Goal: Task Accomplishment & Management: Complete application form

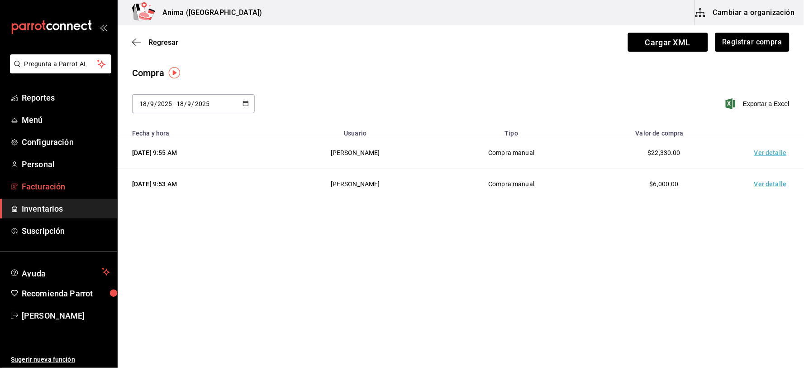
click at [19, 189] on link "Facturación" at bounding box center [58, 186] width 117 height 19
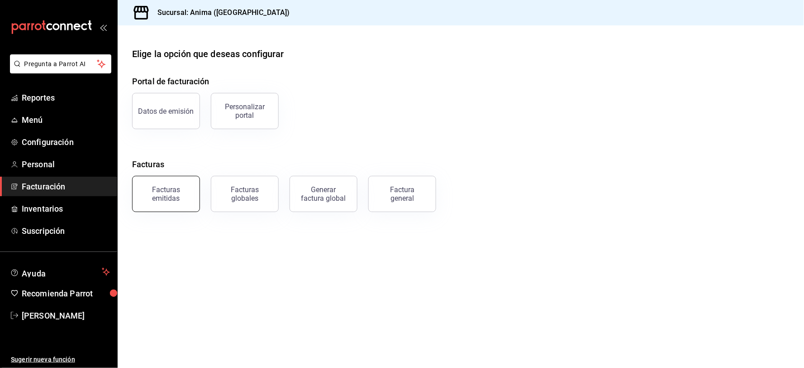
click at [147, 192] on div "Facturas emitidas" at bounding box center [166, 193] width 56 height 17
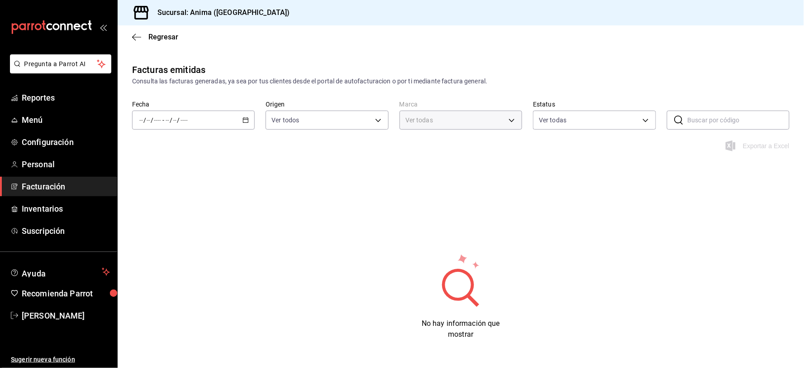
type input "a66376ae-ea22-4cd2-97e0-9ea16bf22336"
click at [160, 121] on input "number" at bounding box center [157, 119] width 8 height 7
click at [178, 243] on li "Rango de fechas" at bounding box center [175, 249] width 85 height 20
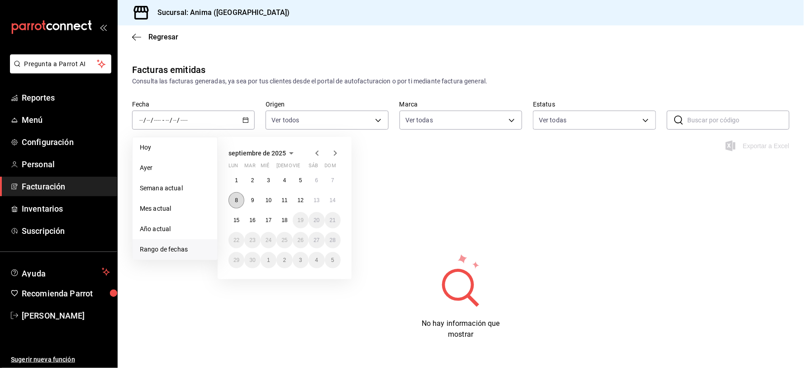
click at [240, 205] on button "8" at bounding box center [237, 200] width 16 height 16
click at [328, 205] on button "14" at bounding box center [333, 200] width 16 height 16
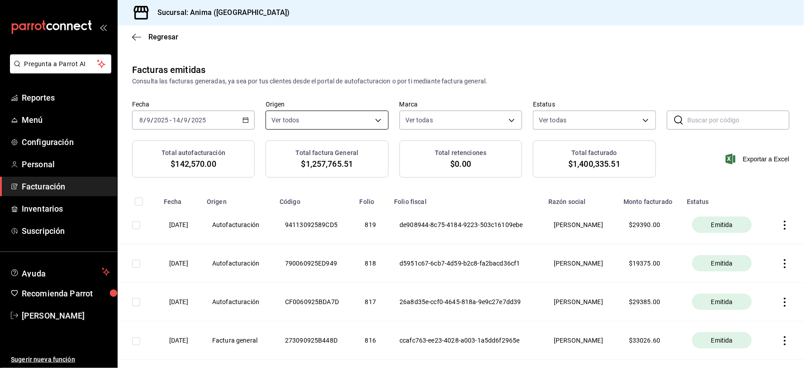
click at [320, 118] on body "Pregunta a Parrot AI Reportes Menú Configuración Personal Facturación Inventari…" at bounding box center [402, 184] width 804 height 368
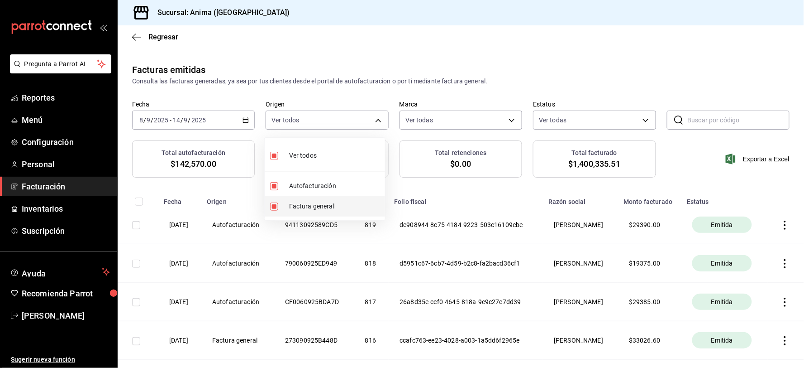
click at [308, 200] on li "Factura general" at bounding box center [325, 206] width 120 height 20
type input "ORDER_INVOICE"
checkbox input "false"
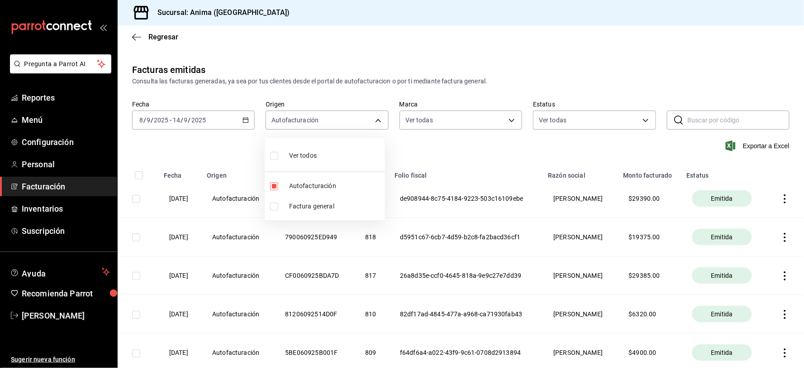
click at [449, 92] on div at bounding box center [402, 184] width 804 height 368
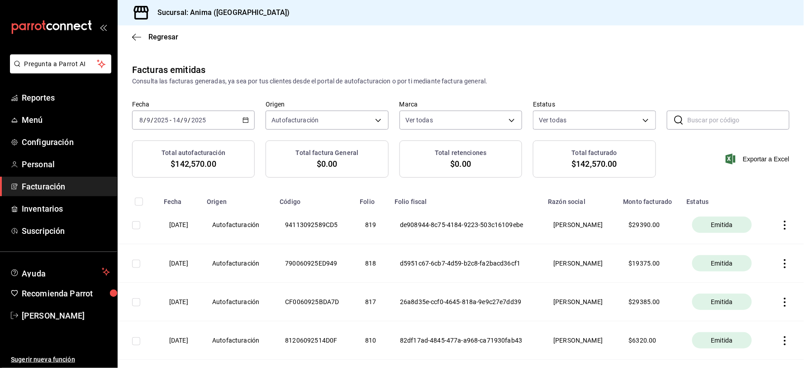
click at [644, 73] on div "Facturas emitidas Consulta las facturas generadas, ya sea por tus clientes desd…" at bounding box center [461, 74] width 687 height 23
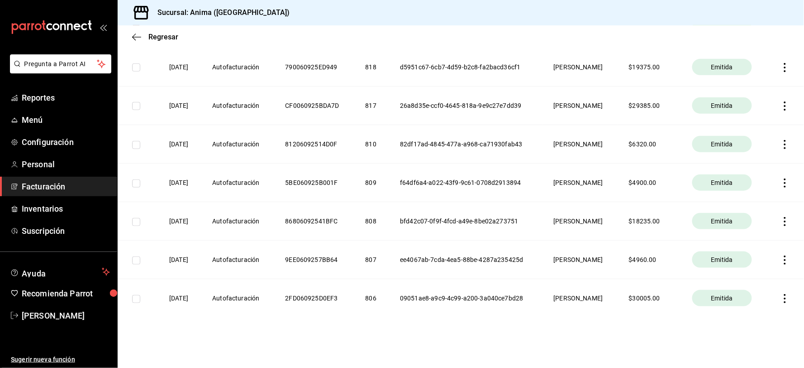
scroll to position [196, 0]
click at [778, 293] on th at bounding box center [786, 298] width 37 height 38
click at [781, 299] on icon "button" at bounding box center [785, 298] width 9 height 9
click at [731, 269] on li "Descargar PDF" at bounding box center [743, 276] width 80 height 23
click at [781, 257] on icon "button" at bounding box center [785, 259] width 9 height 9
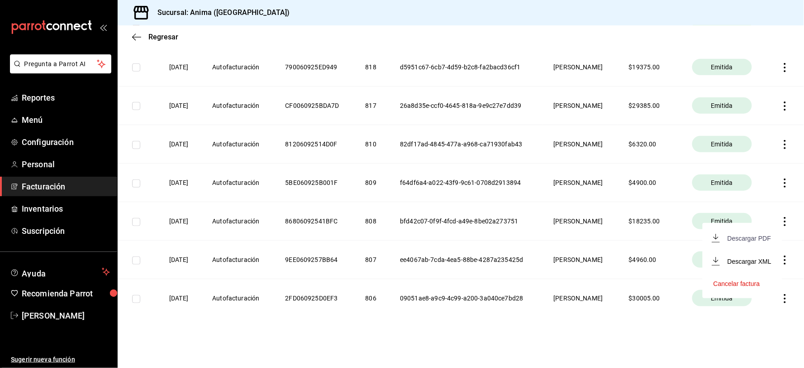
click at [751, 239] on div "Descargar PDF" at bounding box center [749, 237] width 43 height 7
click at [781, 219] on icon "button" at bounding box center [785, 221] width 9 height 9
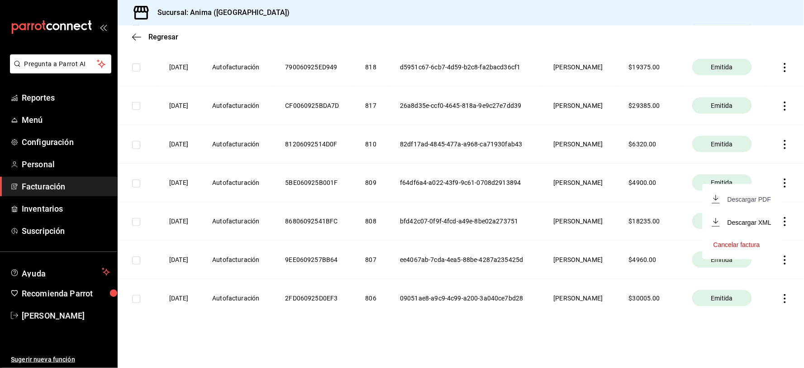
click at [749, 196] on div "Descargar PDF" at bounding box center [749, 199] width 43 height 7
click at [781, 182] on icon "button" at bounding box center [785, 182] width 9 height 9
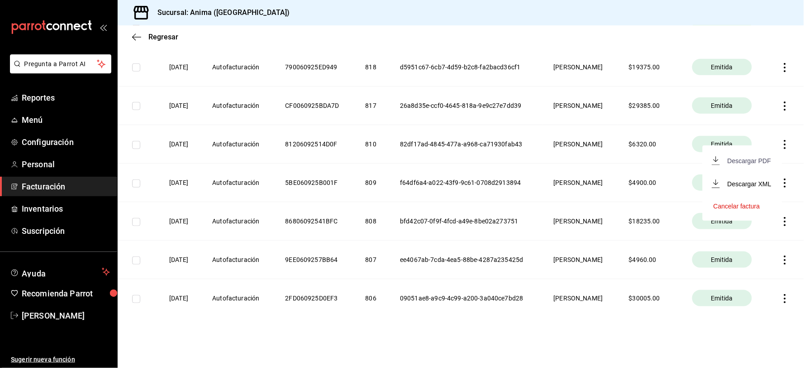
click at [747, 161] on div "Descargar PDF" at bounding box center [749, 160] width 43 height 7
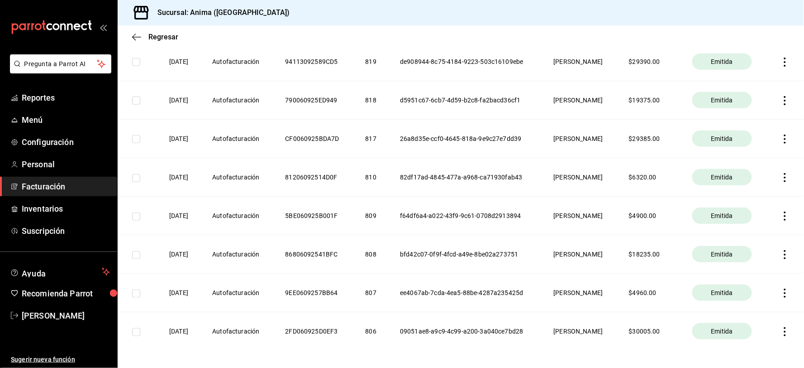
scroll to position [146, 0]
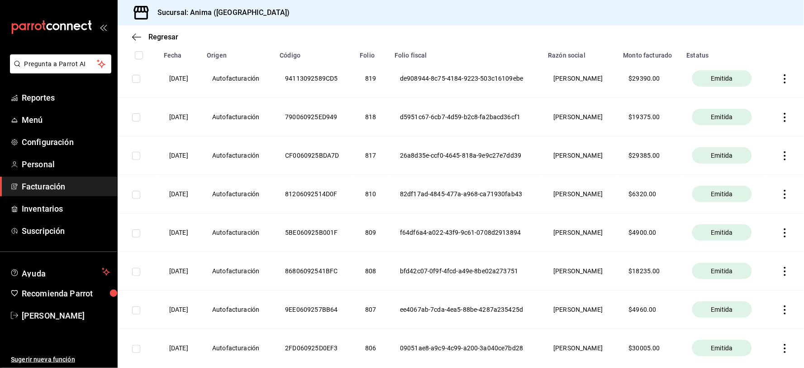
click at [782, 195] on icon "button" at bounding box center [785, 194] width 9 height 9
click at [750, 174] on div "Descargar PDF" at bounding box center [749, 172] width 43 height 7
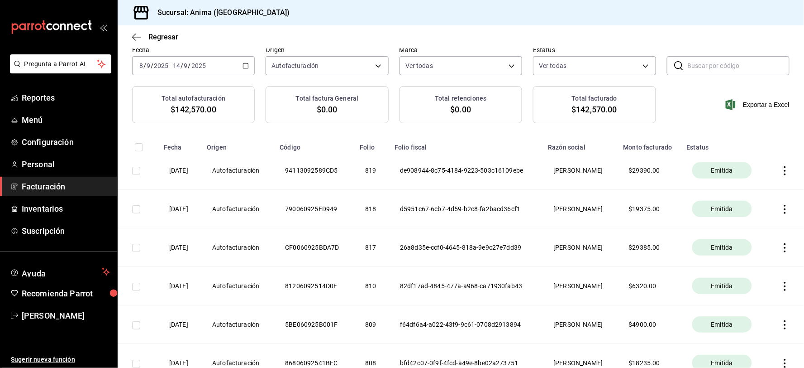
scroll to position [46, 0]
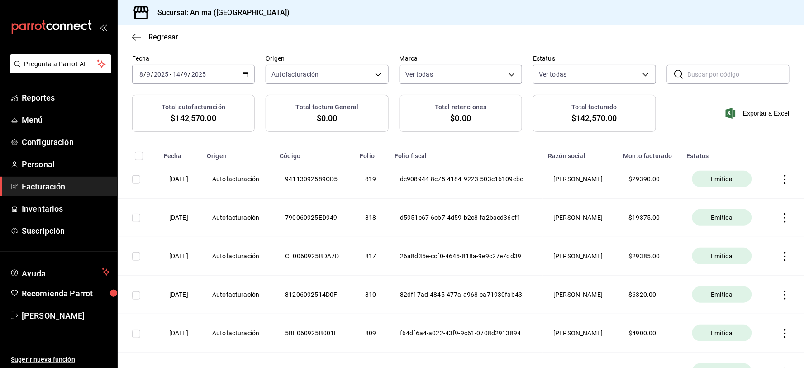
click at [781, 255] on icon "button" at bounding box center [785, 256] width 9 height 9
click at [754, 235] on div "Descargar PDF" at bounding box center [749, 234] width 43 height 7
click at [781, 215] on icon "button" at bounding box center [785, 217] width 9 height 9
click at [756, 192] on span "Descargar PDF" at bounding box center [742, 196] width 57 height 9
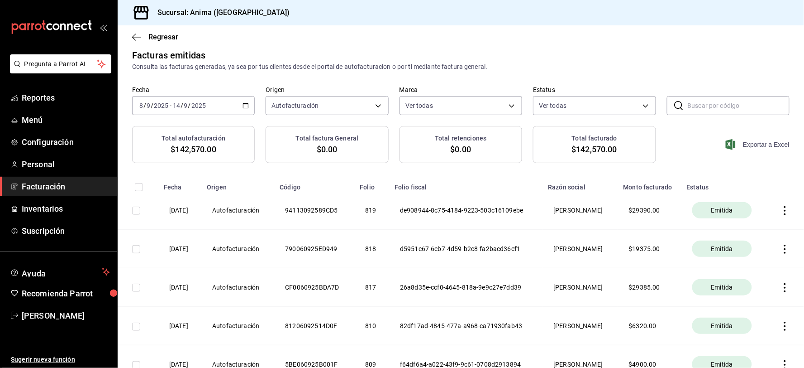
scroll to position [0, 0]
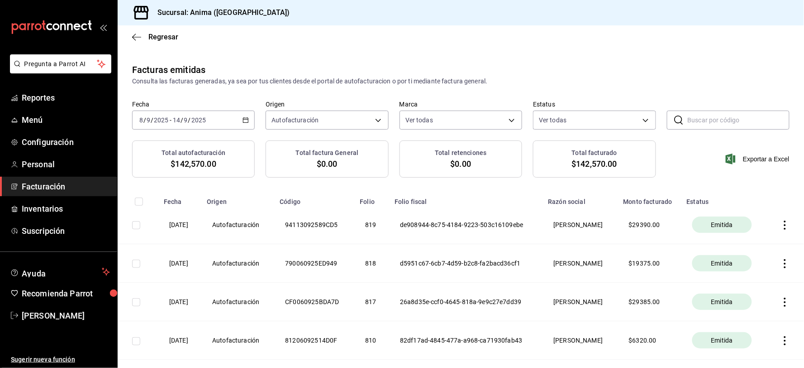
click at [781, 227] on icon "button" at bounding box center [785, 224] width 9 height 9
click at [745, 205] on div "Descargar PDF" at bounding box center [749, 203] width 43 height 7
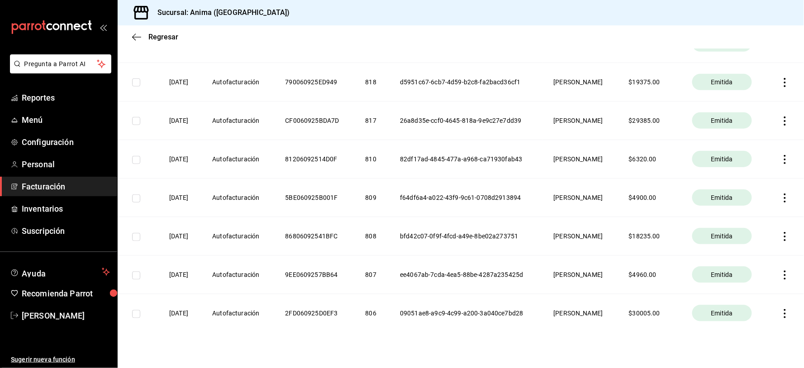
scroll to position [196, 0]
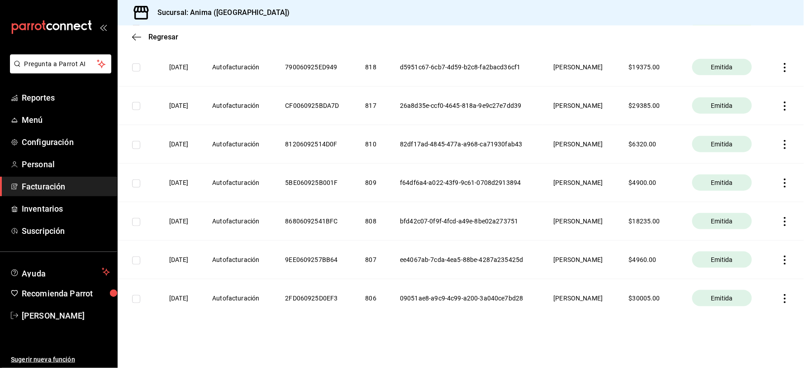
click at [781, 106] on icon "button" at bounding box center [785, 105] width 9 height 9
click at [742, 85] on div "Descargar PDF" at bounding box center [749, 83] width 43 height 7
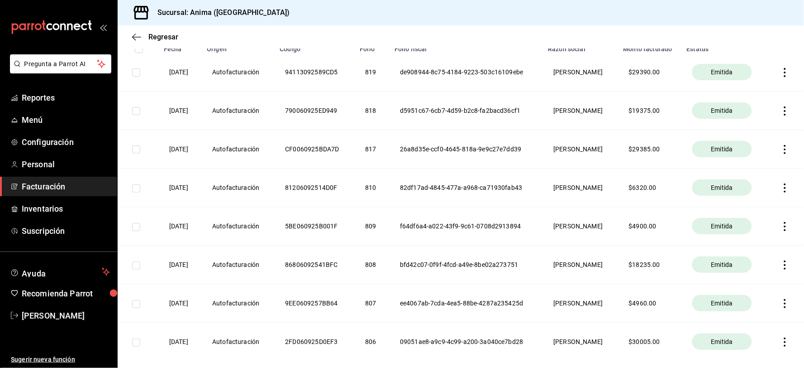
scroll to position [96, 0]
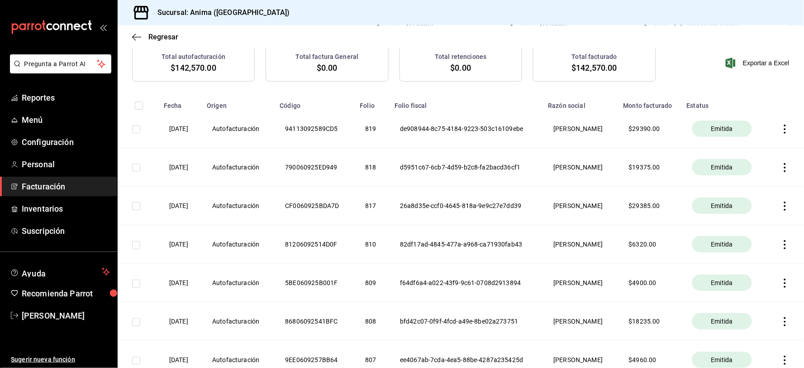
click at [781, 164] on icon "button" at bounding box center [785, 167] width 9 height 9
click at [745, 145] on div "Descargar PDF" at bounding box center [749, 145] width 43 height 7
click at [781, 126] on icon "button" at bounding box center [785, 128] width 9 height 9
click at [754, 109] on div "Descargar PDF" at bounding box center [749, 107] width 43 height 7
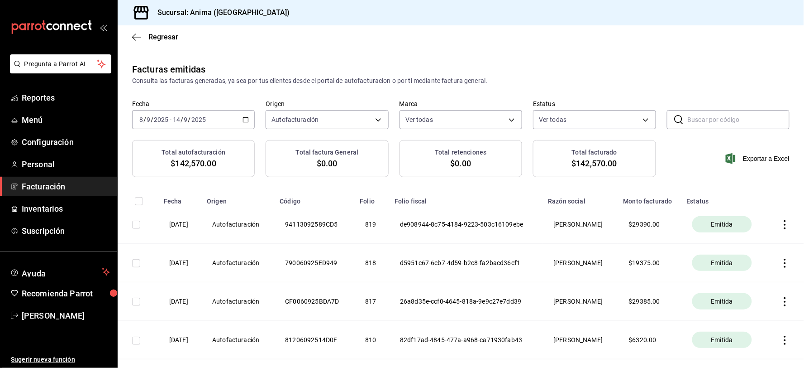
scroll to position [0, 0]
click at [29, 189] on span "Facturación" at bounding box center [66, 186] width 88 height 12
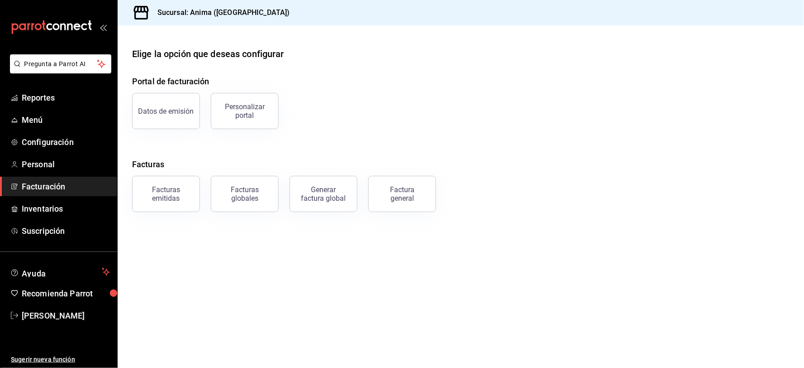
click at [382, 193] on div "Factura general" at bounding box center [402, 193] width 45 height 17
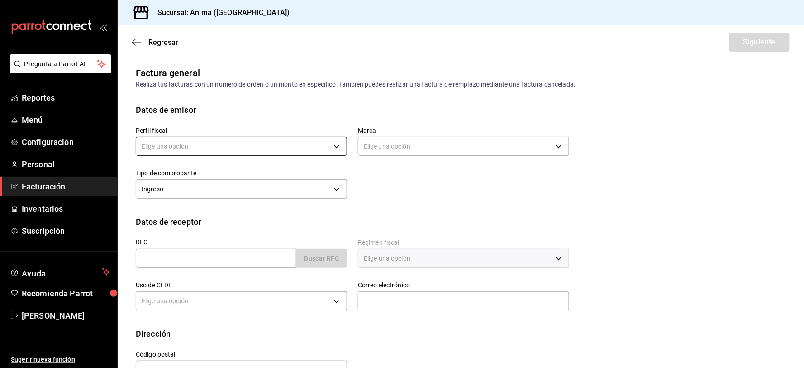
click at [180, 147] on body "Pregunta a Parrot AI Reportes Menú Configuración Personal Facturación Inventari…" at bounding box center [402, 184] width 804 height 368
click at [183, 196] on li "[PERSON_NAME]" at bounding box center [240, 192] width 208 height 17
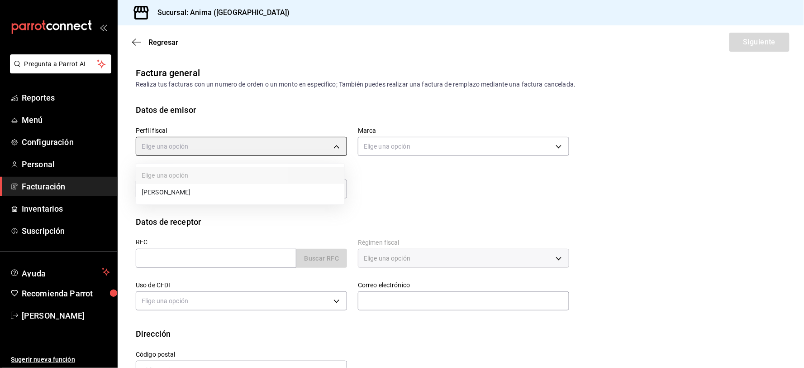
type input "9c1b1bcc-caec-48ff-bf3a-e0e0535c4ddc"
type input "a66376ae-ea22-4cd2-97e0-9ea16bf22336"
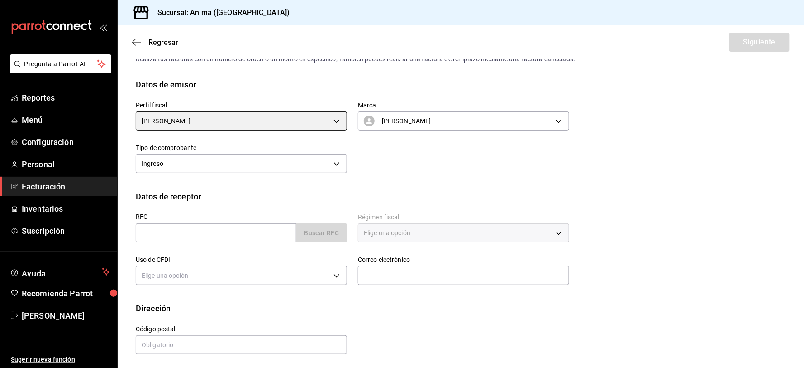
scroll to position [27, 0]
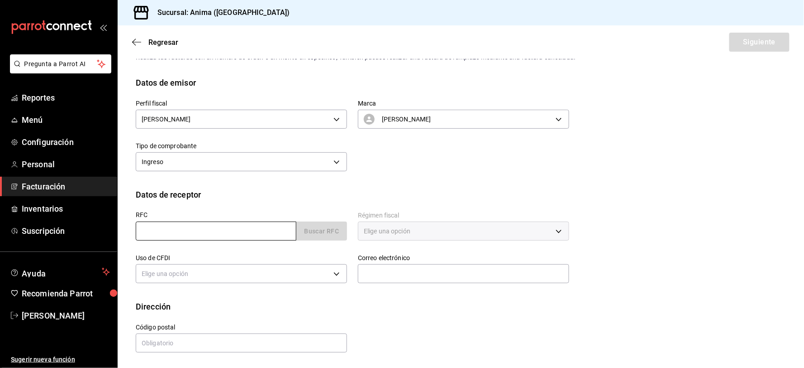
click at [166, 235] on input "text" at bounding box center [216, 230] width 161 height 19
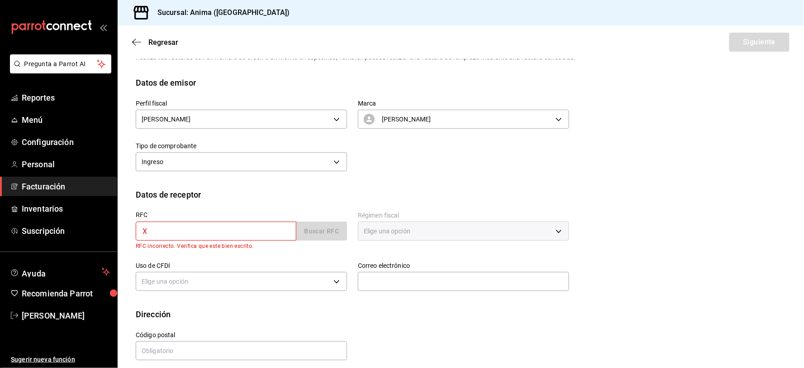
type input "XAXX010101000"
type input "48380"
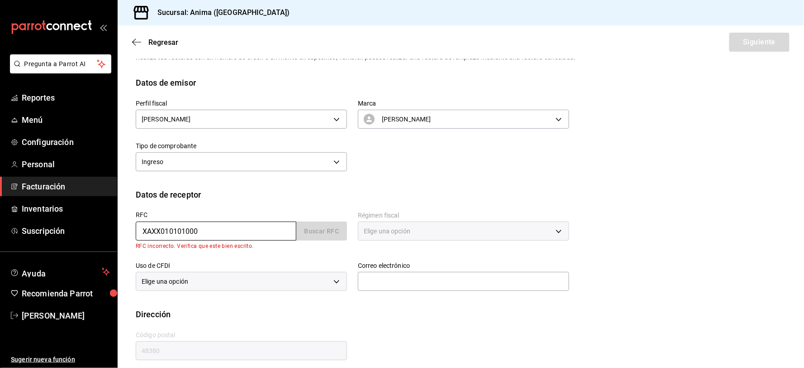
type input "616"
type input "S01"
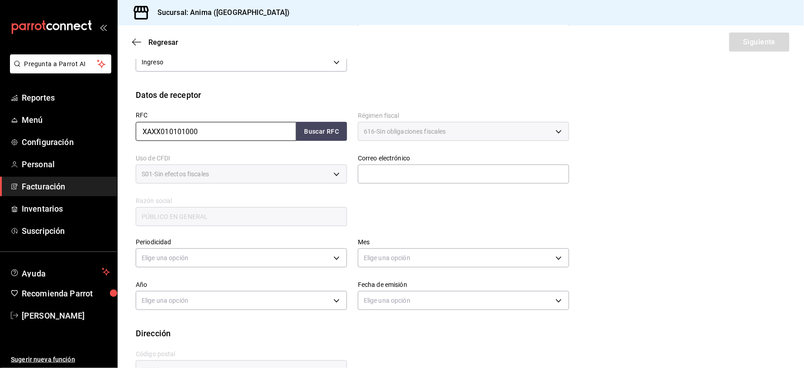
scroll to position [128, 0]
click at [418, 177] on input "text" at bounding box center [463, 172] width 211 height 19
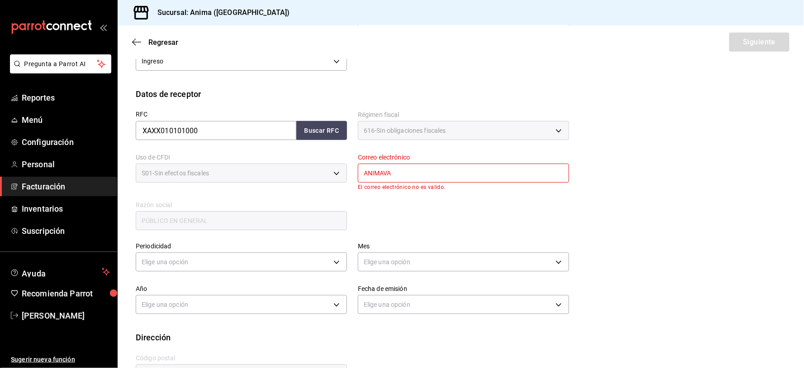
type input "[EMAIL_ADDRESS][DOMAIN_NAME]"
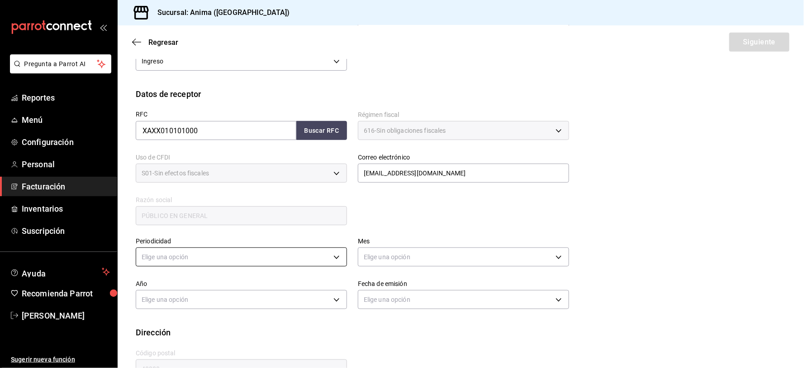
click at [265, 261] on body "Pregunta a Parrot AI Reportes Menú Configuración Personal Facturación Inventari…" at bounding box center [402, 184] width 804 height 368
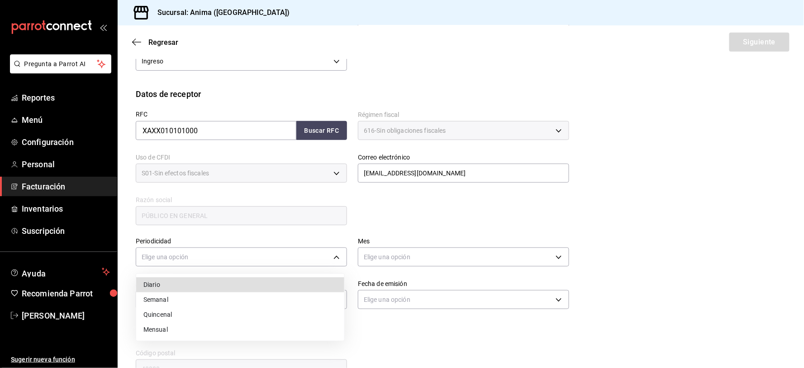
click at [174, 283] on li "Diario" at bounding box center [240, 284] width 208 height 15
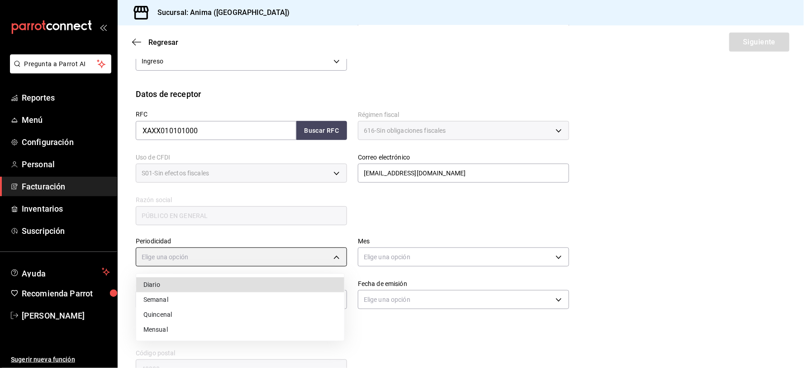
type input "DAILY"
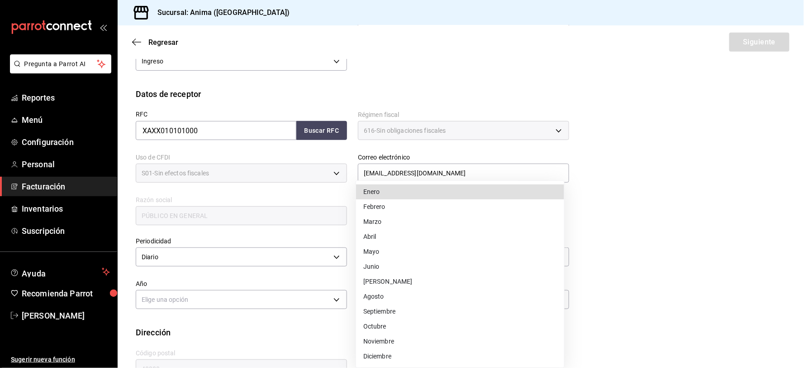
click at [411, 265] on body "Pregunta a Parrot AI Reportes Menú Configuración Personal Facturación Inventari…" at bounding box center [402, 184] width 804 height 368
click at [392, 309] on li "Septiembre" at bounding box center [460, 311] width 208 height 15
type input "9"
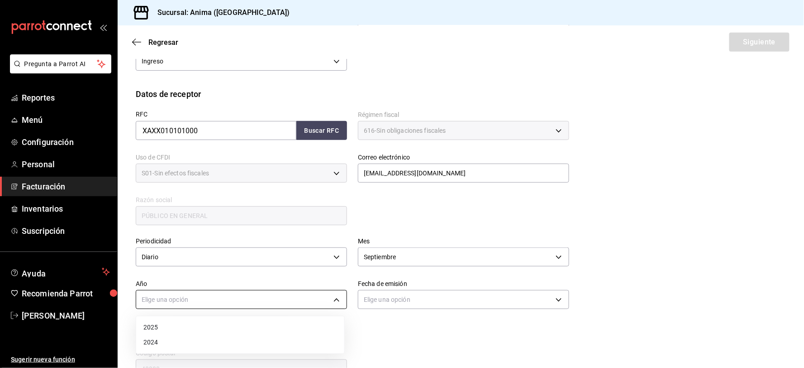
click at [255, 300] on body "Pregunta a Parrot AI Reportes Menú Configuración Personal Facturación Inventari…" at bounding box center [402, 184] width 804 height 368
click at [173, 328] on li "2025" at bounding box center [240, 327] width 208 height 15
type input "2025"
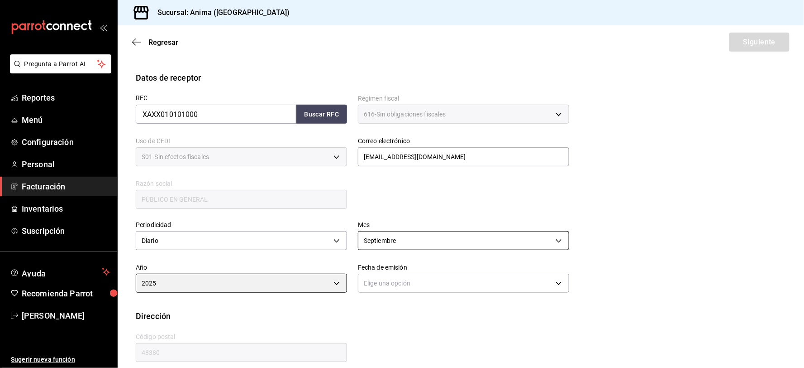
scroll to position [153, 0]
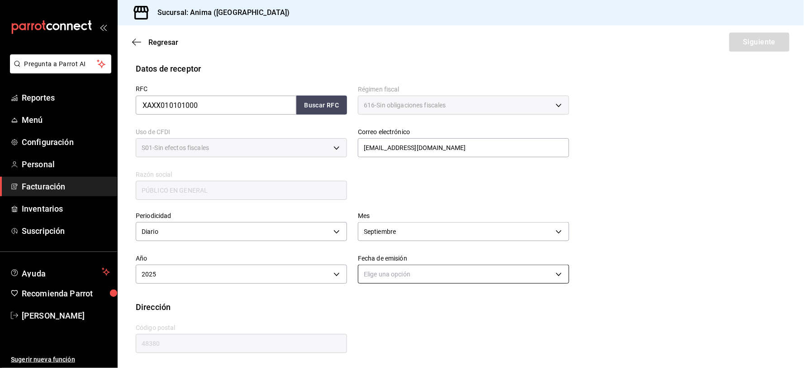
click at [390, 266] on body "Pregunta a Parrot AI Reportes Menú Configuración Personal Facturación Inventari…" at bounding box center [402, 184] width 804 height 368
click at [382, 296] on li "Hoy" at bounding box center [460, 301] width 208 height 15
click at [405, 277] on body "Pregunta a Parrot AI Reportes Menú Configuración Personal Facturación Inventari…" at bounding box center [402, 184] width 804 height 368
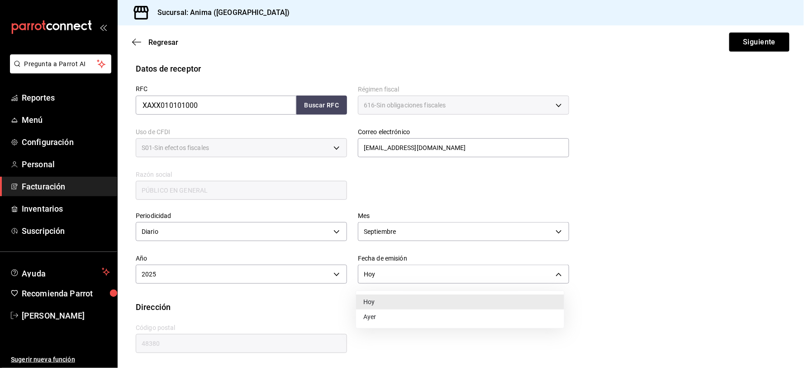
click at [384, 313] on li "Ayer" at bounding box center [460, 316] width 208 height 15
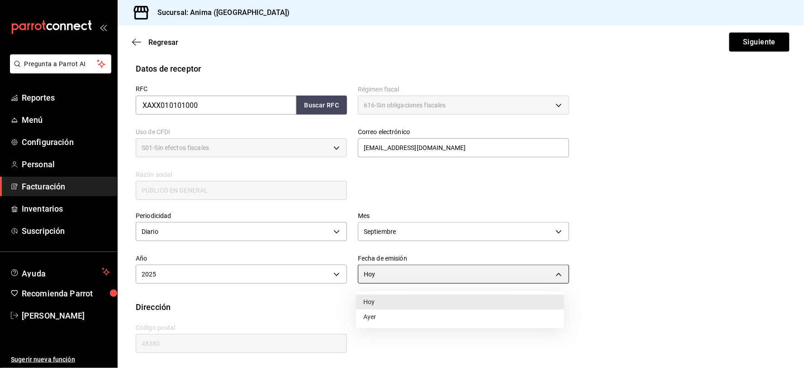
type input "[DATE]"
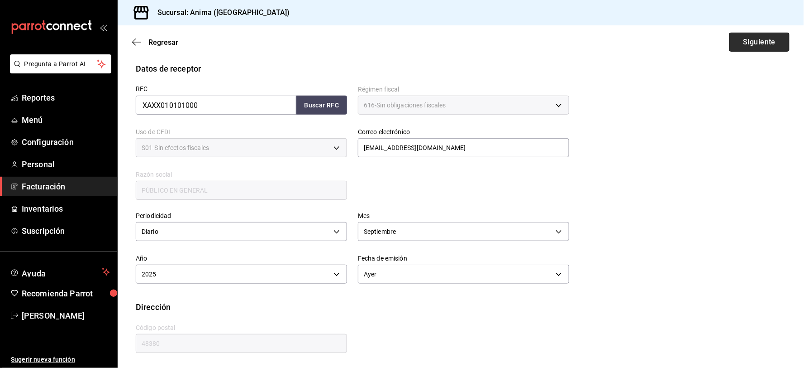
click at [739, 46] on button "Siguiente" at bounding box center [760, 42] width 60 height 19
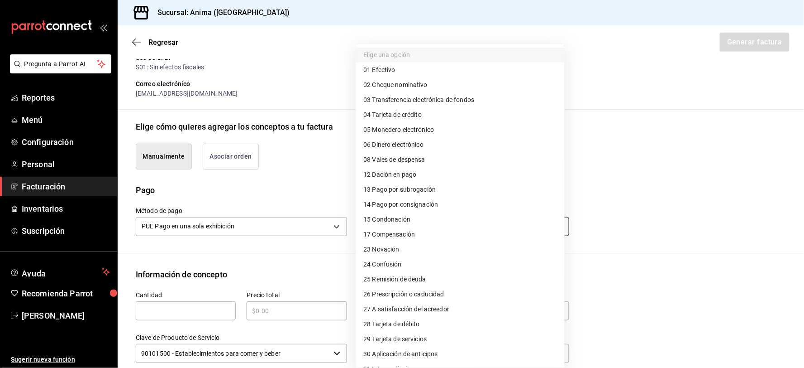
click at [424, 219] on body "Pregunta a Parrot AI Reportes Menú Configuración Personal Facturación Inventari…" at bounding box center [402, 184] width 804 height 368
click at [429, 110] on li "04 Tarjeta de crédito" at bounding box center [460, 114] width 208 height 15
type input "04"
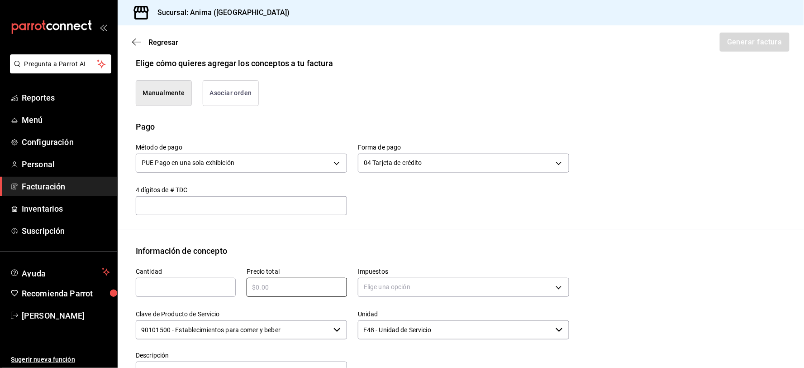
scroll to position [304, 0]
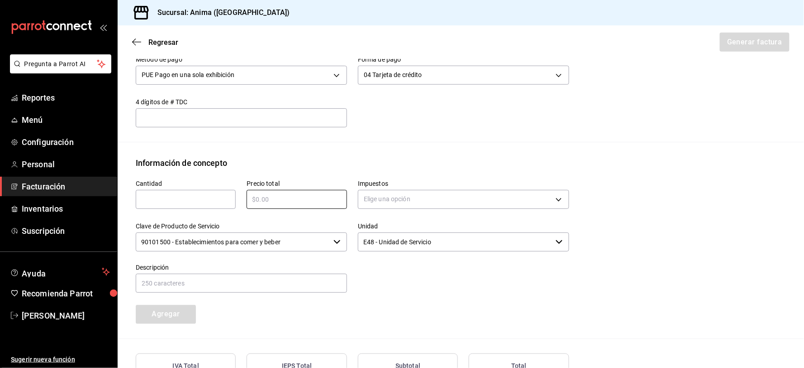
click at [190, 194] on input "text" at bounding box center [186, 199] width 100 height 11
type input "1"
type input "$270973.2"
click at [475, 191] on body "Pregunta a Parrot AI Reportes Menú Configuración Personal Facturación Inventari…" at bounding box center [402, 184] width 804 height 368
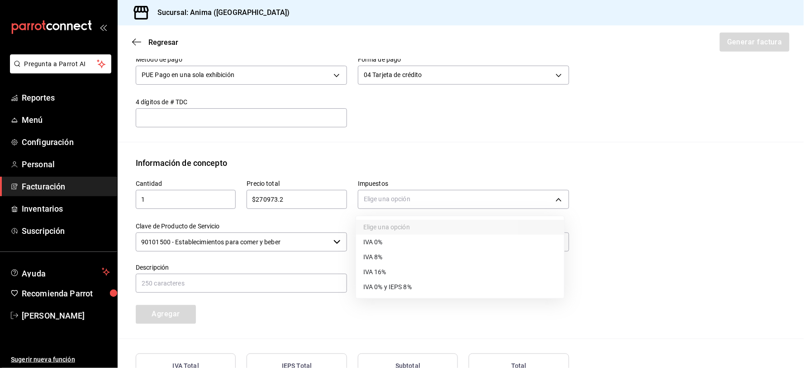
click at [374, 269] on span "IVA 16%" at bounding box center [374, 272] width 23 height 10
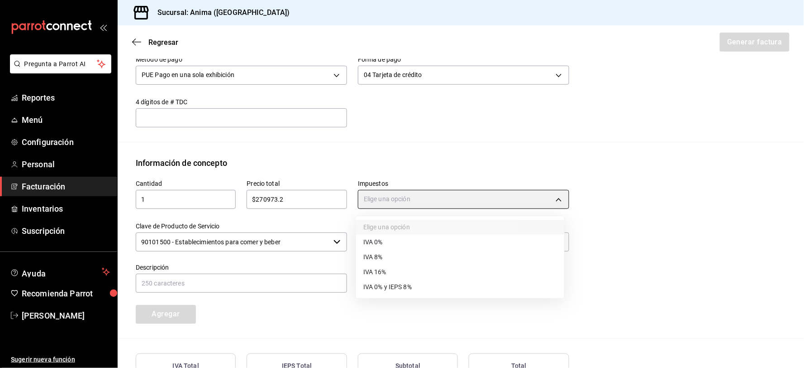
type input "IVA_16"
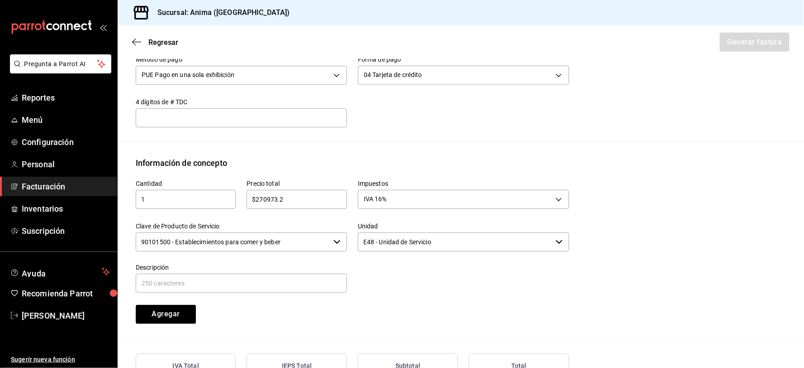
click at [282, 242] on input "90101500 - Establecimientos para comer y beber" at bounding box center [233, 241] width 194 height 19
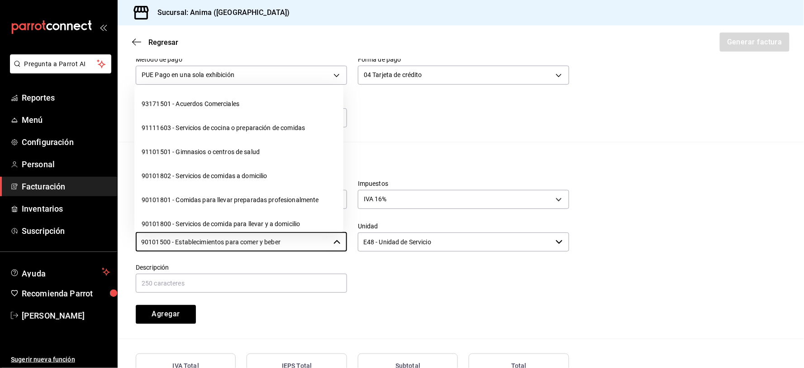
click at [282, 242] on input "90101500 - Establecimientos para comer y beber" at bounding box center [233, 241] width 194 height 19
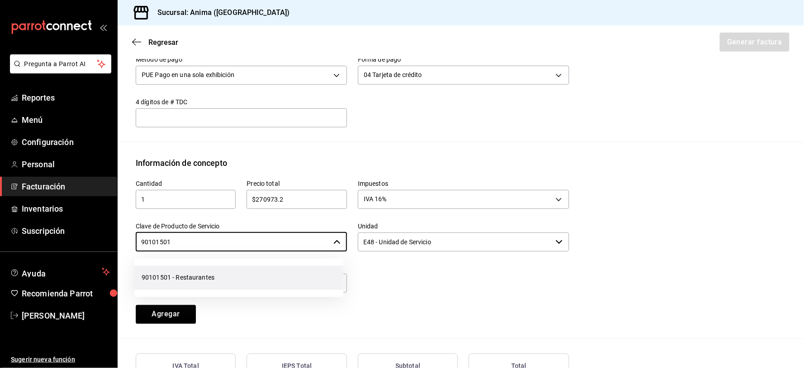
click at [244, 272] on li "90101501 - Restaurantes" at bounding box center [238, 277] width 209 height 24
type input "90101501 - Restaurantes"
click at [220, 277] on input "text" at bounding box center [241, 282] width 211 height 19
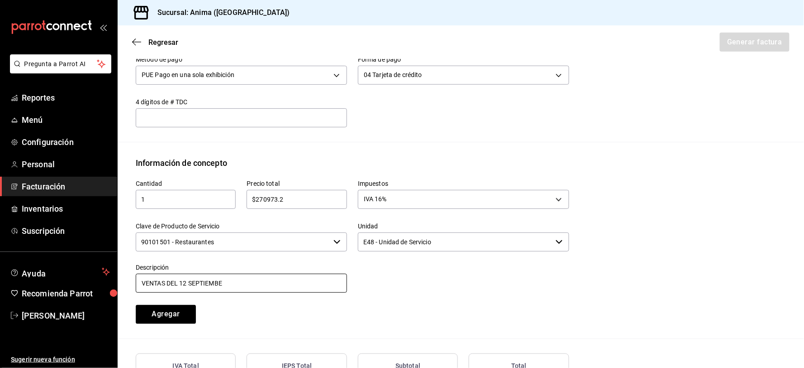
click at [230, 278] on input "VENTAS DEL 12 SEPTIEMBE" at bounding box center [241, 282] width 211 height 19
click at [227, 279] on input "VENTAS DEL [DATE]" at bounding box center [241, 282] width 211 height 19
type input "VENTAS DEL [DATE]"
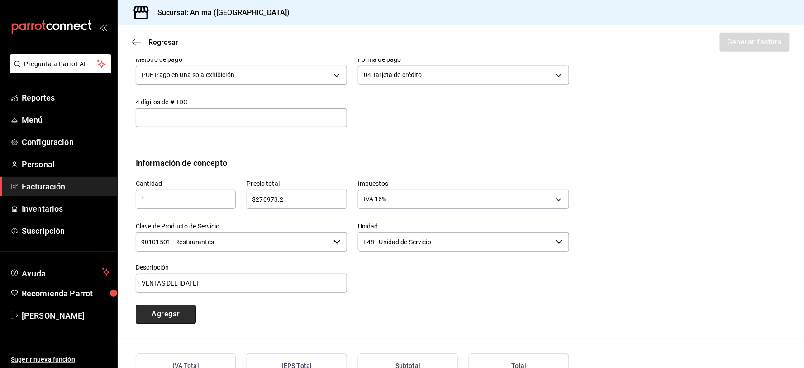
click at [187, 306] on button "Agregar" at bounding box center [166, 314] width 60 height 19
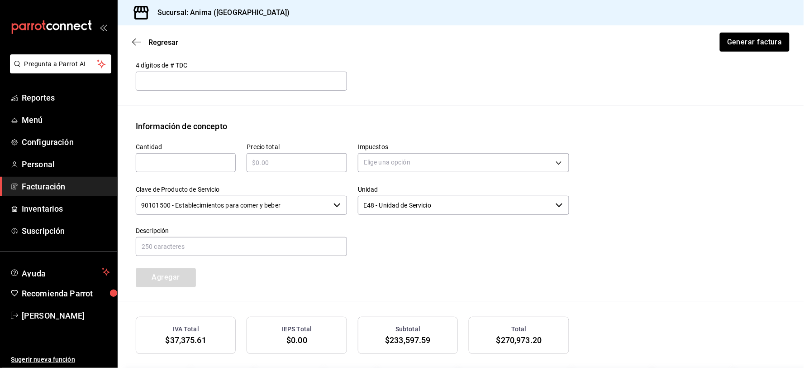
scroll to position [403, 0]
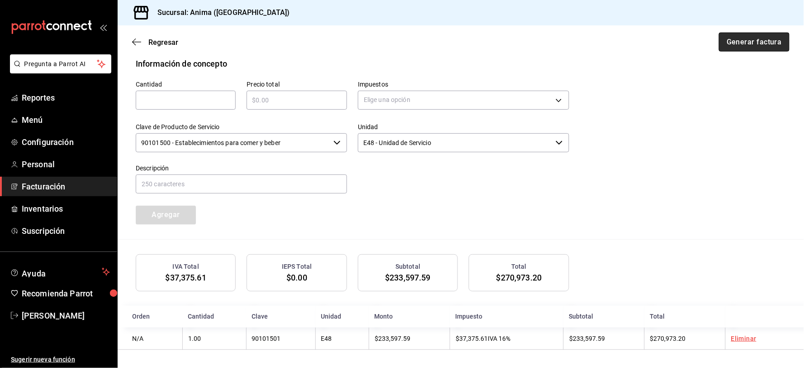
click at [747, 48] on button "Generar factura" at bounding box center [754, 42] width 71 height 19
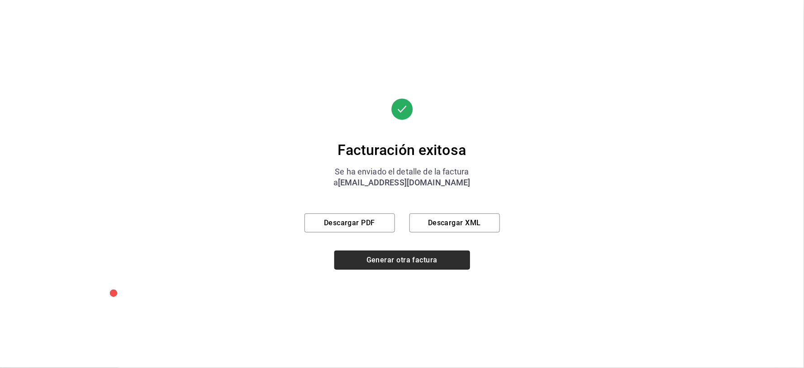
click at [379, 263] on button "Generar otra factura" at bounding box center [402, 259] width 136 height 19
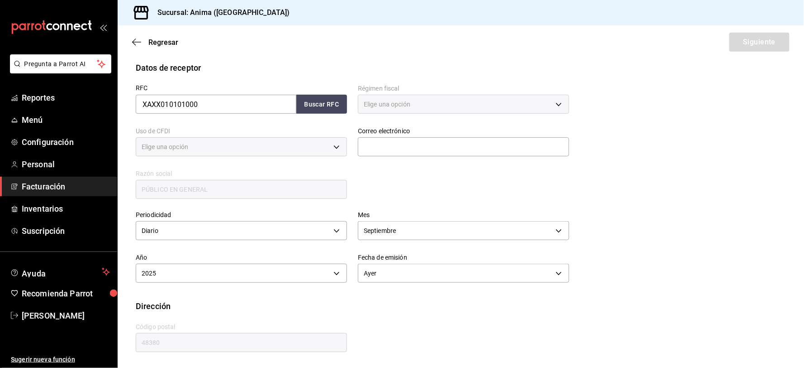
type input "616"
type input "S01"
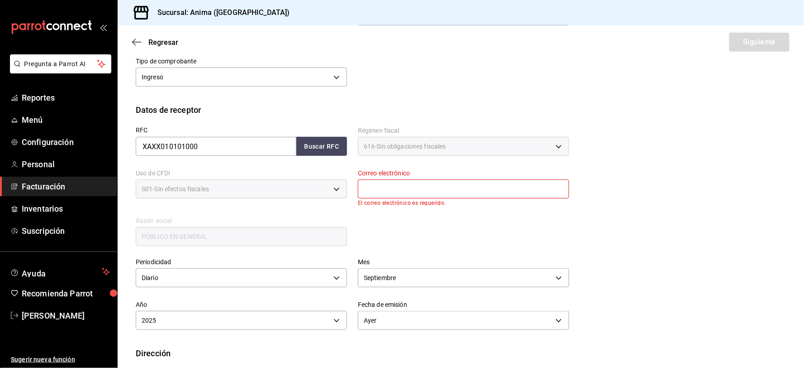
click at [422, 190] on input "text" at bounding box center [463, 188] width 211 height 19
type input "[EMAIL_ADDRESS][DOMAIN_NAME]"
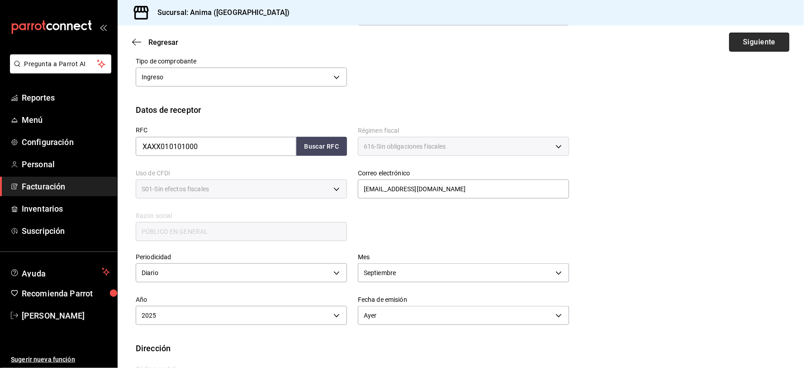
click at [740, 41] on button "Siguiente" at bounding box center [760, 42] width 60 height 19
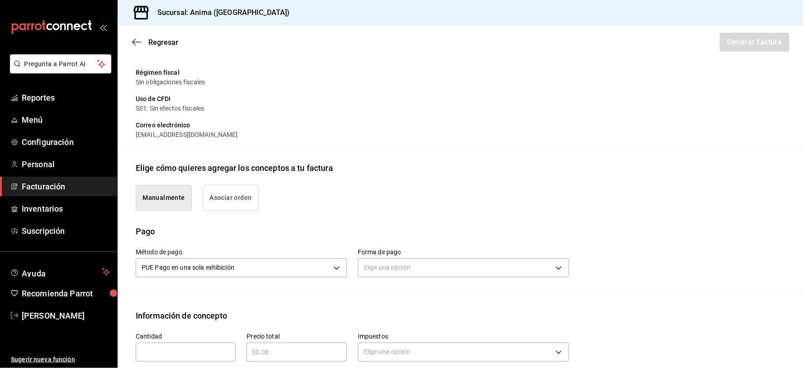
scroll to position [313, 0]
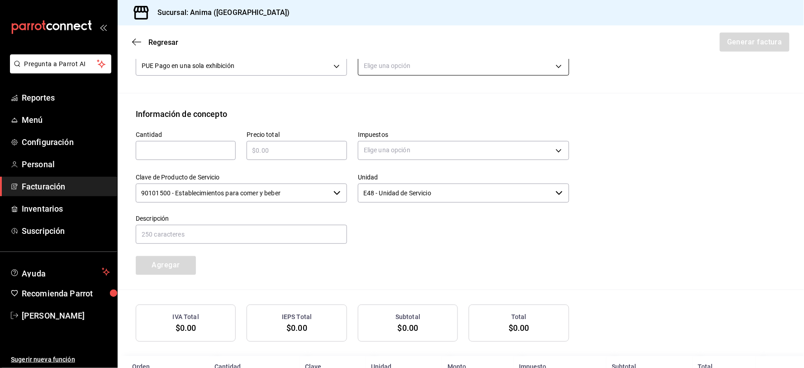
click at [431, 72] on body "Pregunta a Parrot AI Reportes Menú Configuración Personal Facturación Inventari…" at bounding box center [402, 184] width 804 height 368
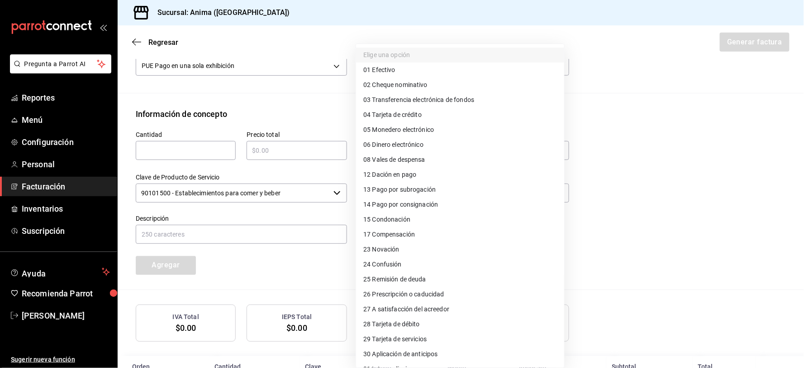
click at [413, 325] on span "28 Tarjeta de débito" at bounding box center [391, 324] width 57 height 10
type input "28"
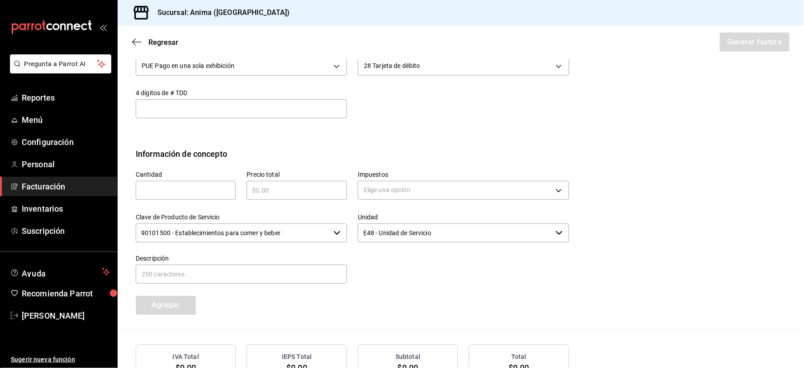
click at [177, 197] on div "​" at bounding box center [186, 190] width 100 height 19
type input "1"
type input "$100436.05"
click at [439, 180] on body "Pregunta a Parrot AI Reportes Menú Configuración Personal Facturación Inventari…" at bounding box center [402, 184] width 804 height 368
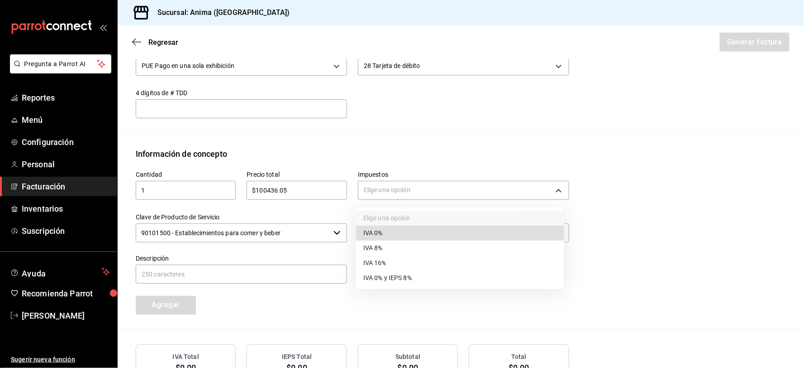
click at [440, 189] on div at bounding box center [402, 184] width 804 height 368
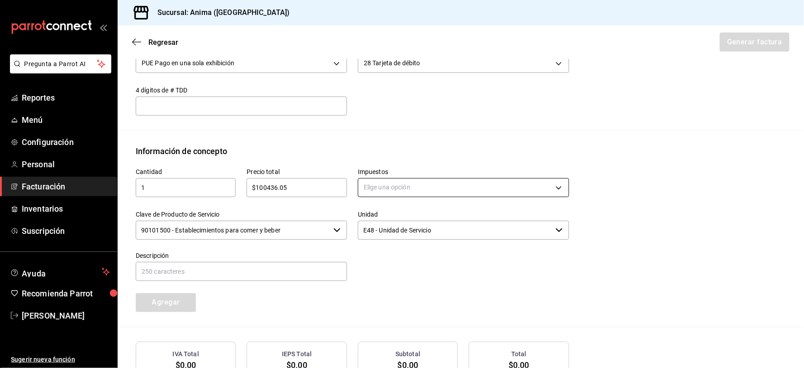
click at [430, 187] on body "Pregunta a Parrot AI Reportes Menú Configuración Personal Facturación Inventari…" at bounding box center [402, 184] width 804 height 368
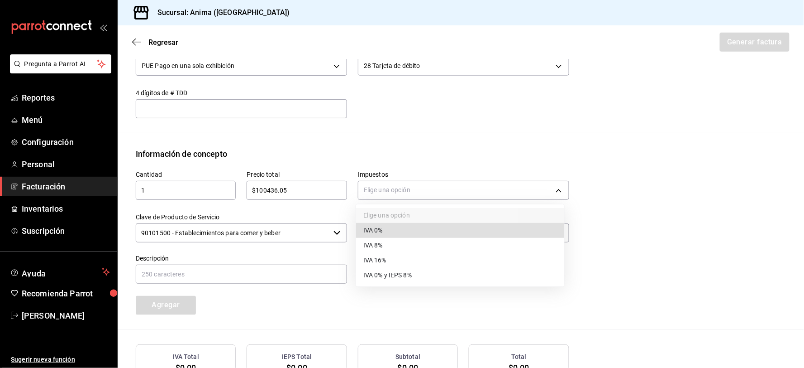
click at [372, 257] on span "IVA 16%" at bounding box center [374, 260] width 23 height 10
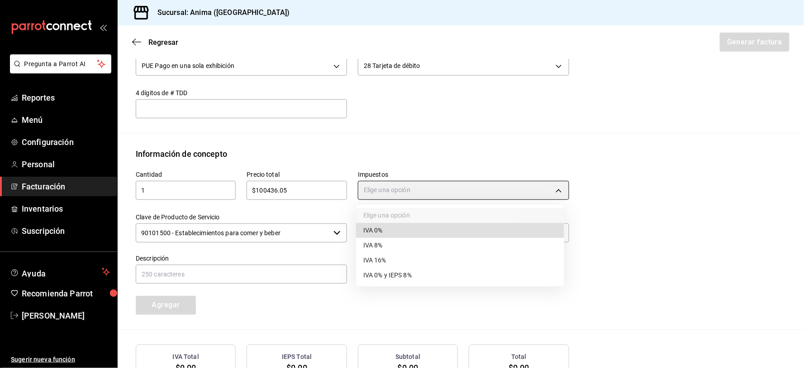
type input "IVA_16"
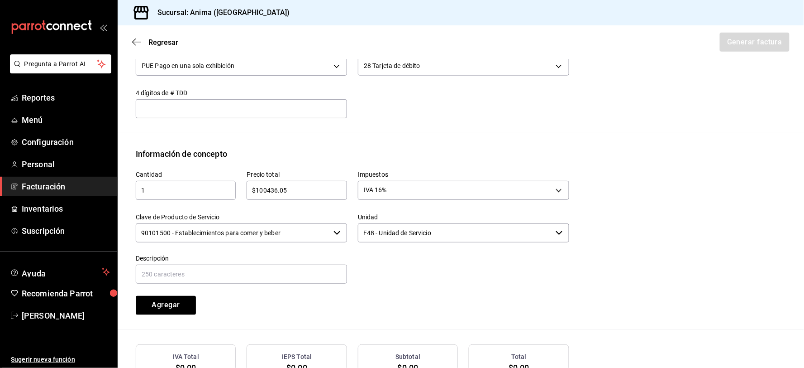
click at [250, 234] on input "90101500 - Establecimientos para comer y beber" at bounding box center [233, 232] width 194 height 19
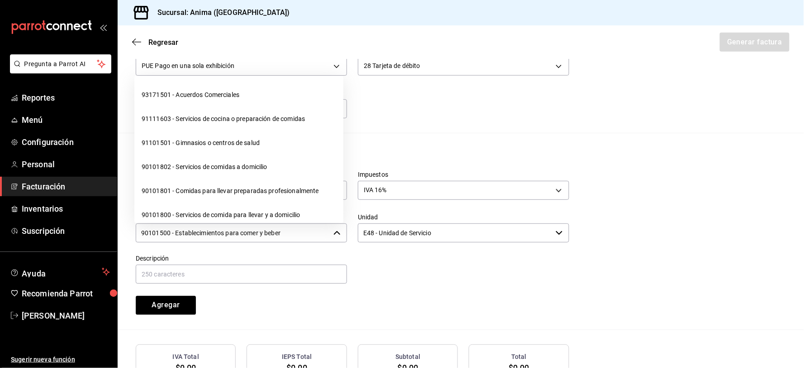
click at [250, 234] on input "90101500 - Establecimientos para comer y beber" at bounding box center [233, 232] width 194 height 19
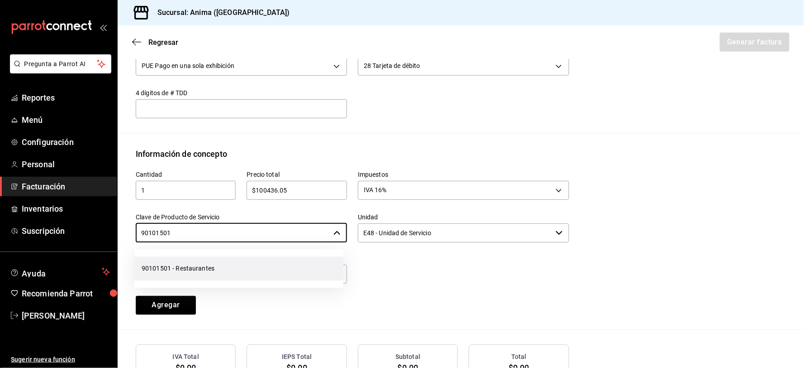
click at [202, 262] on li "90101501 - Restaurantes" at bounding box center [238, 268] width 209 height 24
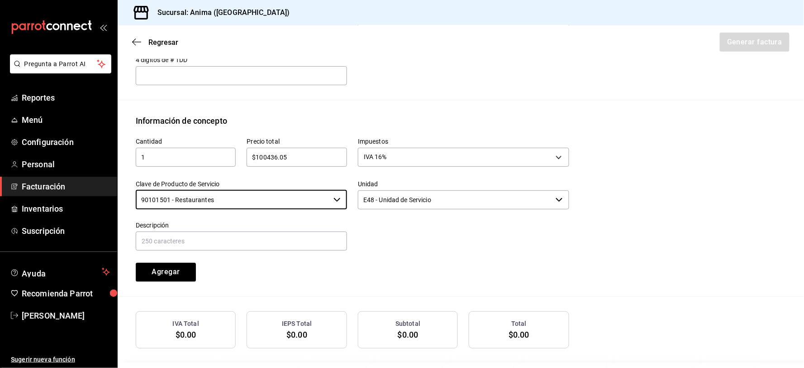
scroll to position [381, 0]
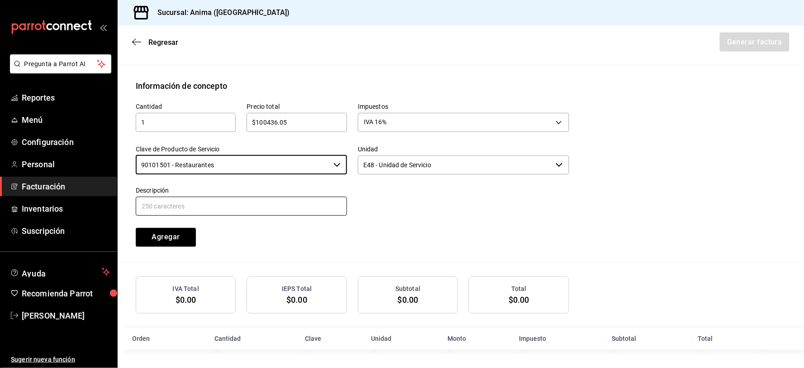
type input "90101501 - Restaurantes"
click at [205, 206] on input "text" at bounding box center [241, 205] width 211 height 19
paste input "VENTAS DEL [DATE]"
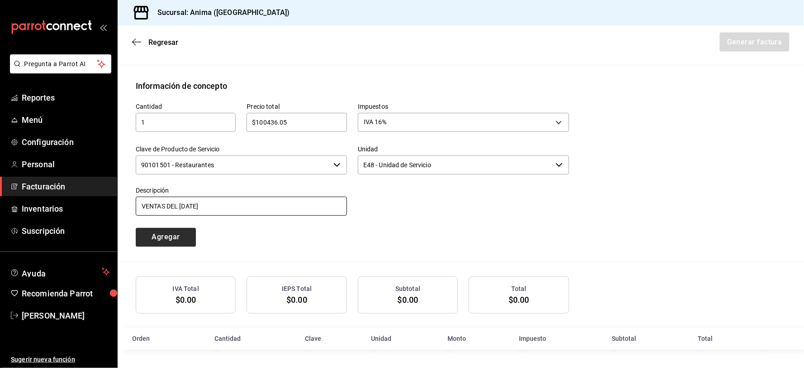
type input "VENTAS DEL [DATE]"
click at [172, 238] on button "Agregar" at bounding box center [166, 237] width 60 height 19
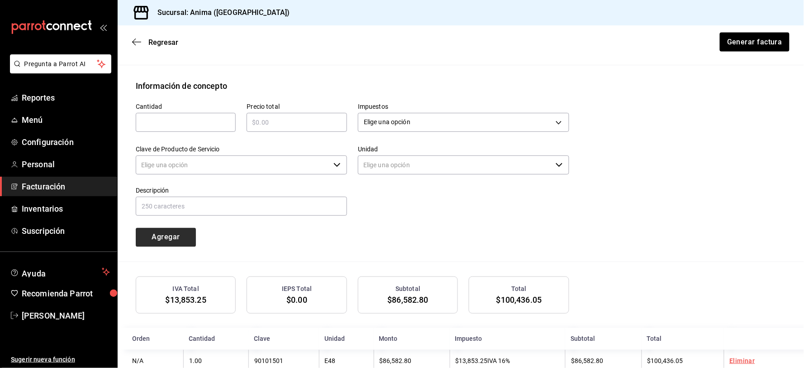
type input "90101500 - Establecimientos para comer y beber"
type input "E48 - Unidad de Servicio"
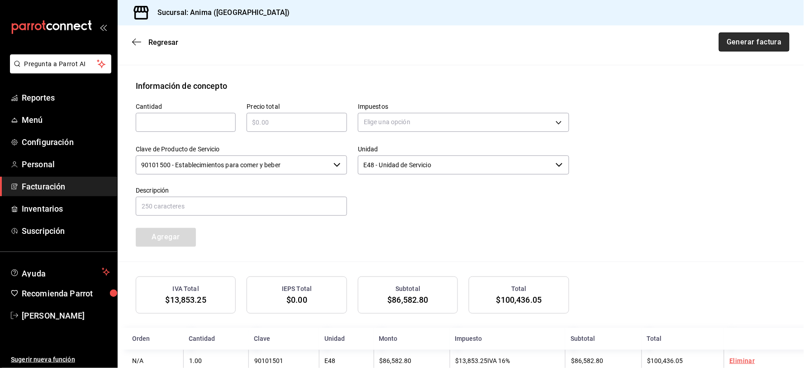
click at [765, 41] on button "Generar factura" at bounding box center [754, 42] width 71 height 19
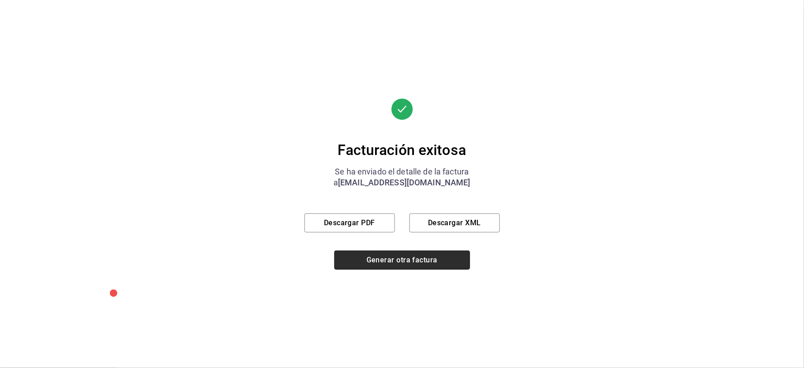
click at [368, 253] on button "Generar otra factura" at bounding box center [402, 259] width 136 height 19
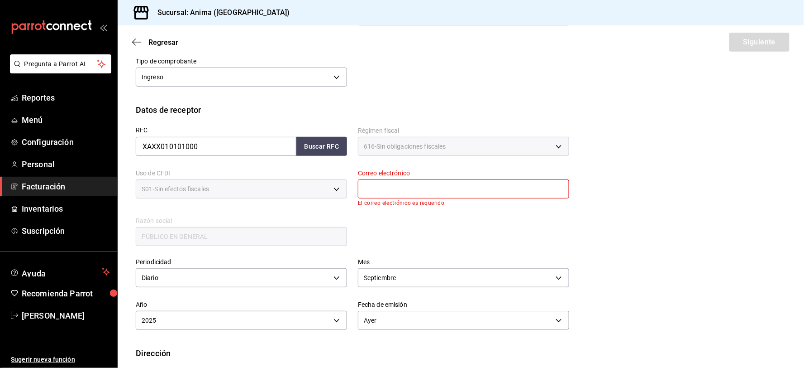
click at [396, 185] on input "text" at bounding box center [463, 188] width 211 height 19
type input "[EMAIL_ADDRESS][DOMAIN_NAME]"
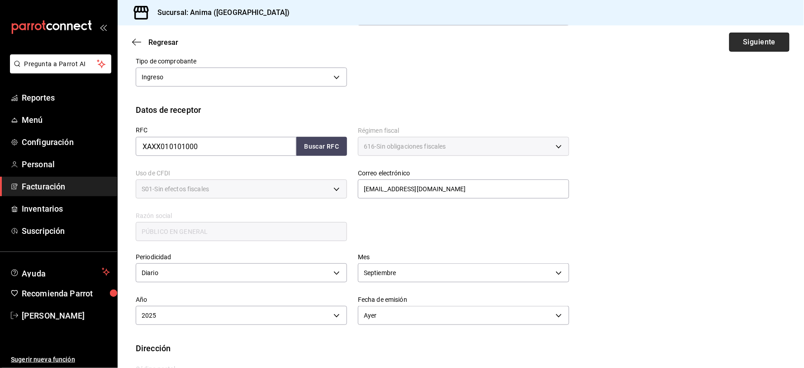
click at [743, 39] on button "Siguiente" at bounding box center [760, 42] width 60 height 19
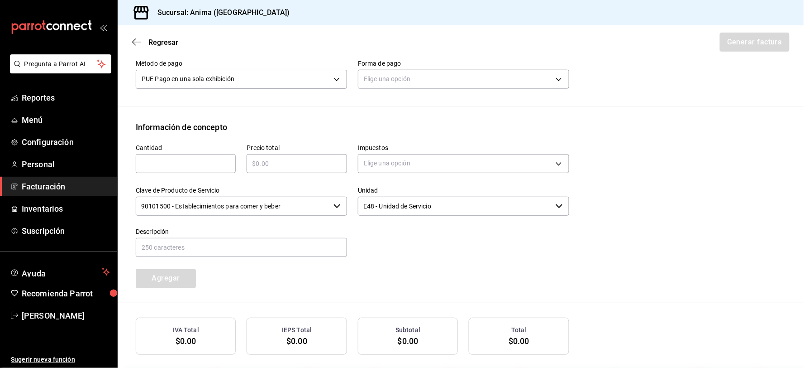
scroll to position [313, 0]
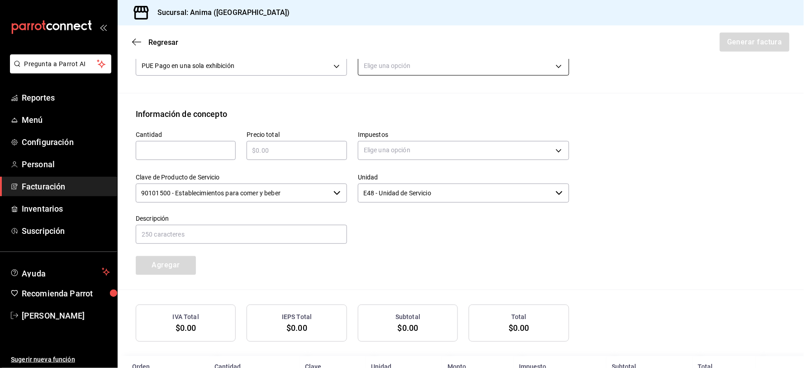
click at [382, 71] on body "Pregunta a Parrot AI Reportes Menú Configuración Personal Facturación Inventari…" at bounding box center [402, 184] width 804 height 368
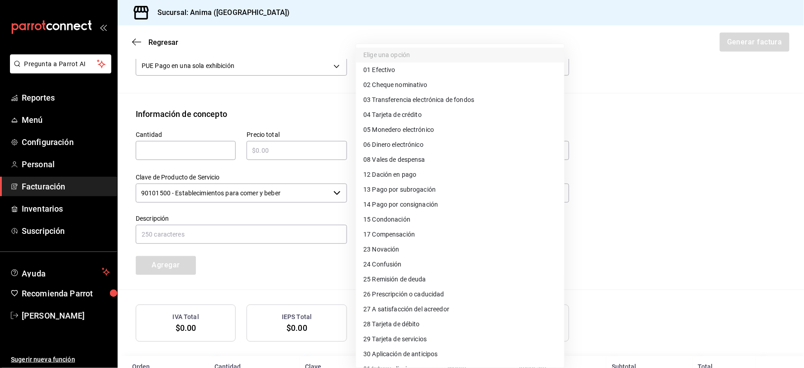
click at [397, 115] on span "04 Tarjeta de crédito" at bounding box center [392, 115] width 58 height 10
type input "04"
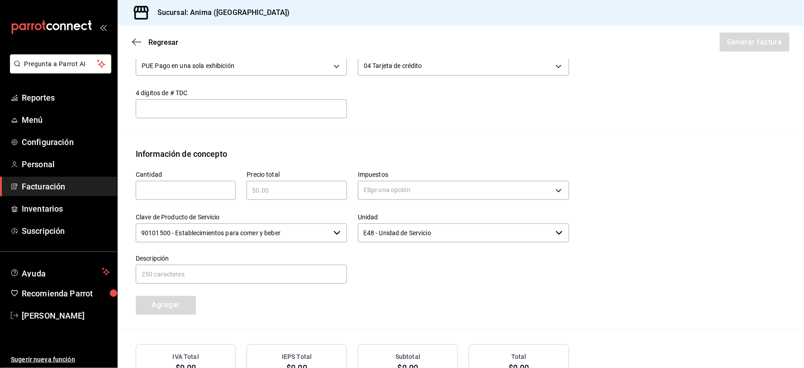
click at [174, 181] on div "​" at bounding box center [186, 190] width 100 height 19
type input "1"
type input "$834036.6"
click at [397, 192] on body "Pregunta a Parrot AI Reportes Menú Configuración Personal Facturación Inventari…" at bounding box center [402, 184] width 804 height 368
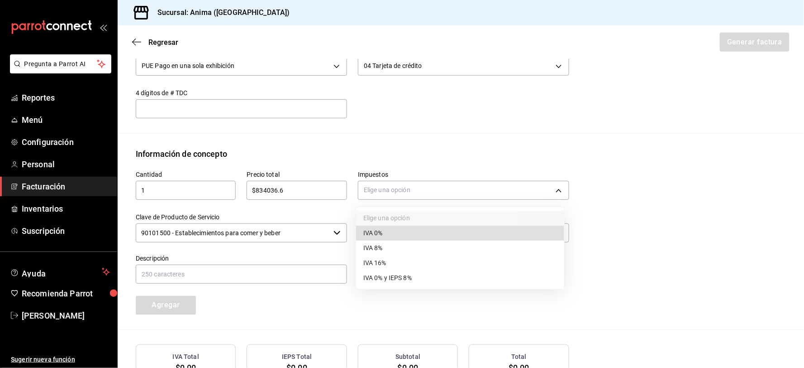
click at [378, 258] on span "IVA 16%" at bounding box center [374, 263] width 23 height 10
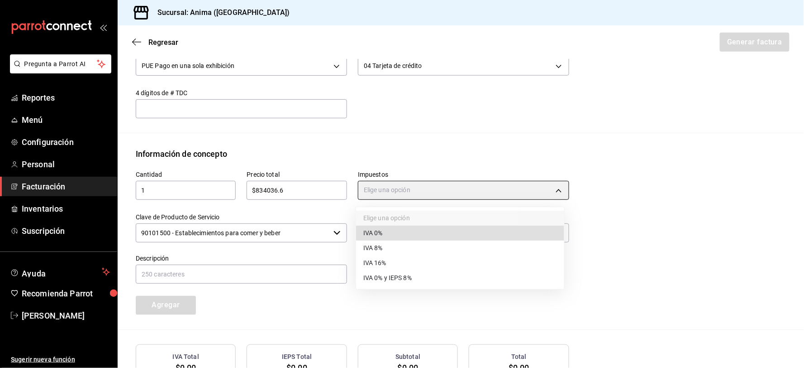
type input "IVA_16"
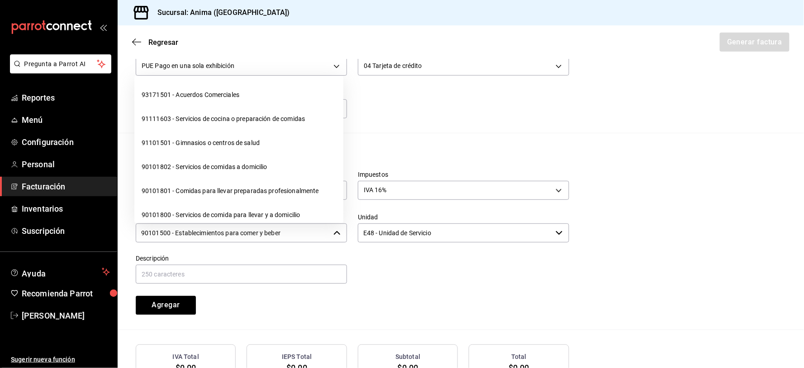
click at [278, 235] on input "90101500 - Establecimientos para comer y beber" at bounding box center [233, 232] width 194 height 19
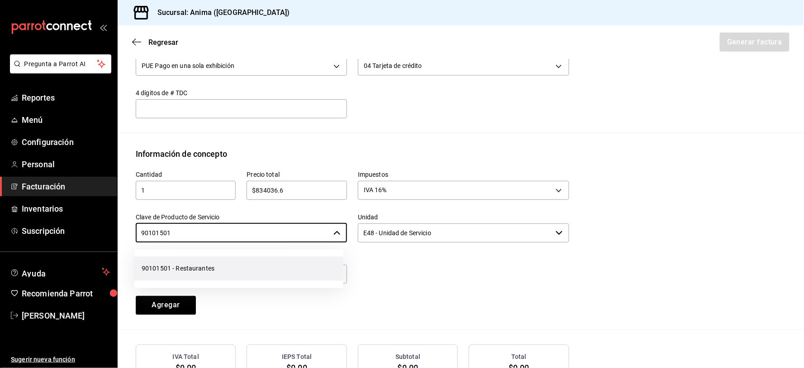
click at [245, 270] on li "90101501 - Restaurantes" at bounding box center [238, 268] width 209 height 24
type input "90101501 - Restaurantes"
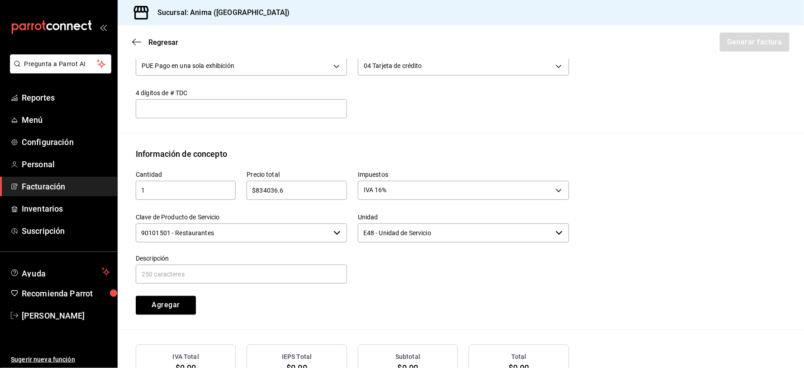
click at [225, 263] on div "Descripción" at bounding box center [241, 269] width 211 height 30
click at [224, 270] on input "text" at bounding box center [241, 273] width 211 height 19
paste input "VENTAS DEL [DATE]"
click at [187, 270] on input "VENTAS DEL [DATE]" at bounding box center [241, 273] width 211 height 19
type input "VENTAS DEL [DATE]"
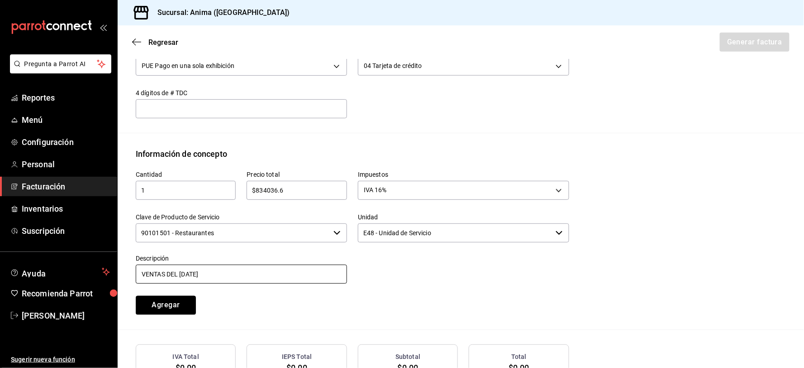
click at [136, 296] on button "Agregar" at bounding box center [166, 305] width 60 height 19
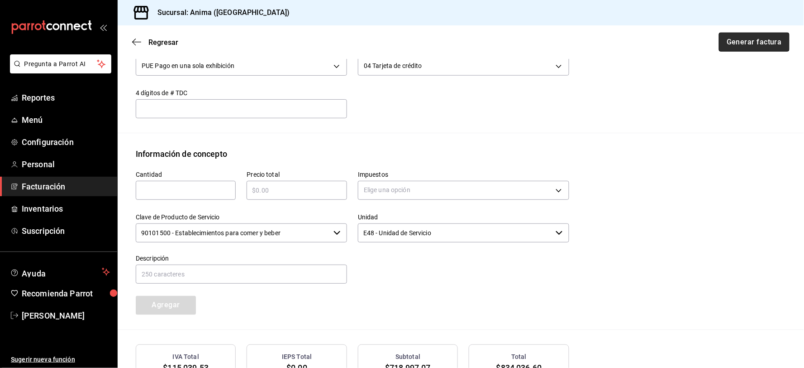
click at [747, 39] on button "Generar factura" at bounding box center [754, 42] width 71 height 19
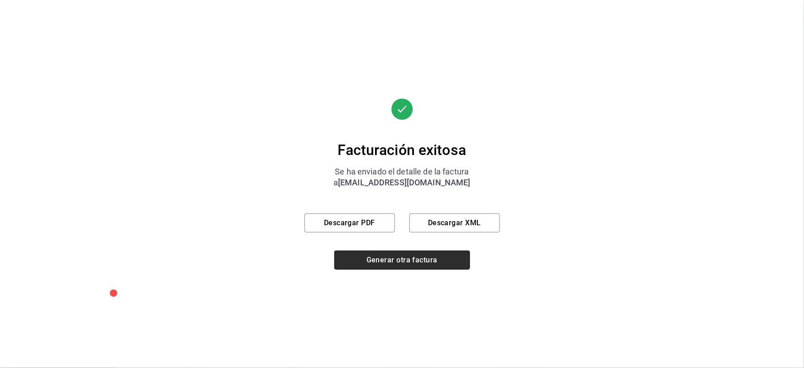
click at [416, 263] on button "Generar otra factura" at bounding box center [402, 259] width 136 height 19
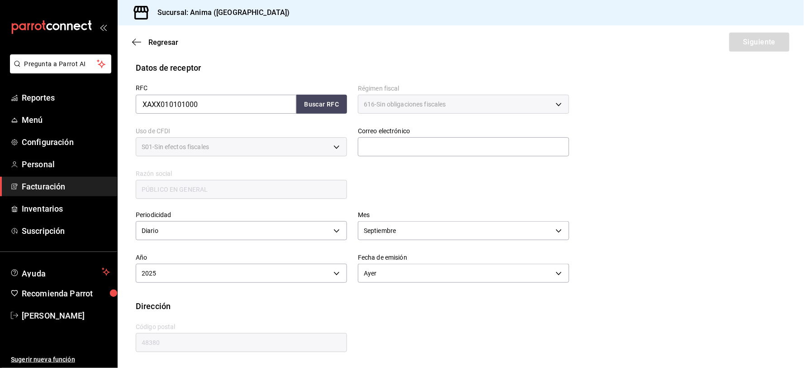
scroll to position [112, 0]
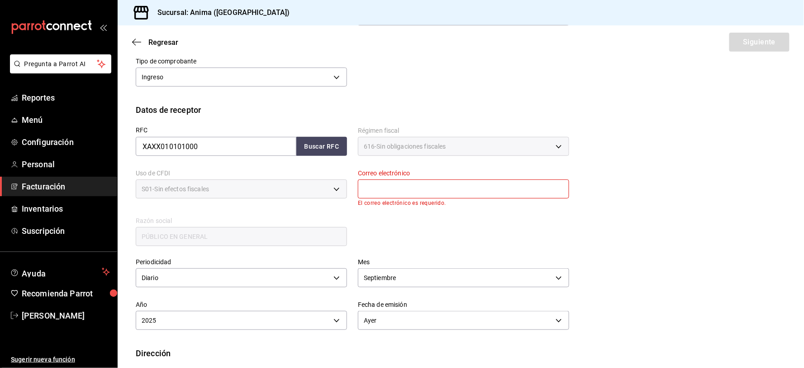
click at [426, 191] on input "text" at bounding box center [463, 188] width 211 height 19
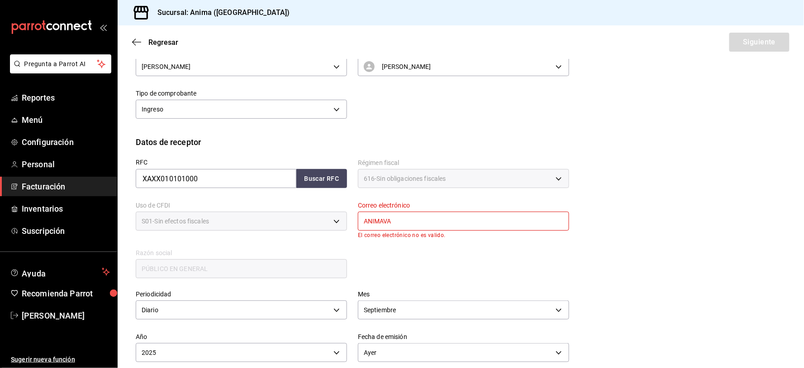
scroll to position [62, 0]
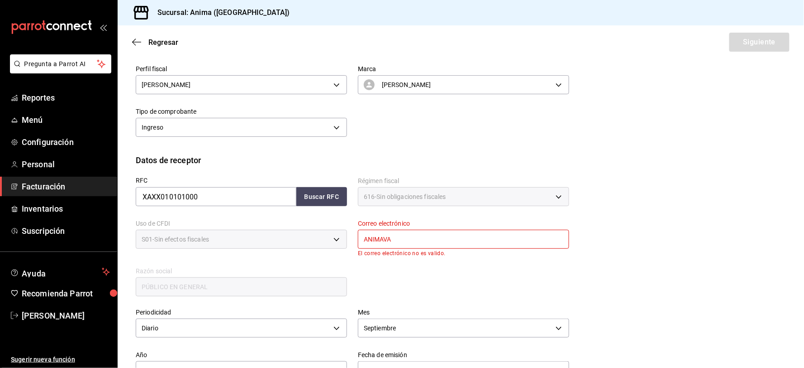
type input "[EMAIL_ADDRESS][DOMAIN_NAME]"
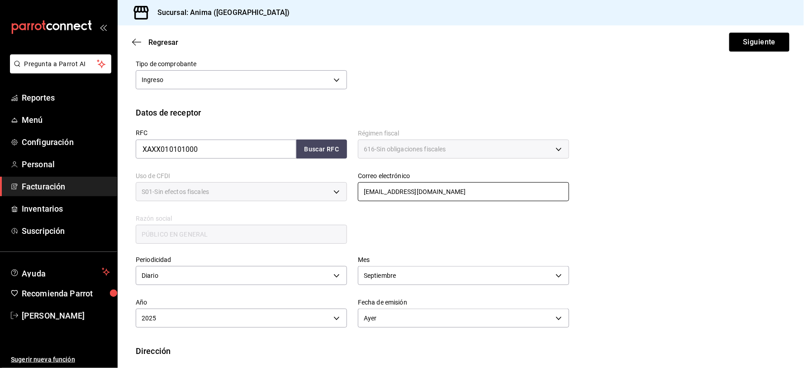
scroll to position [153, 0]
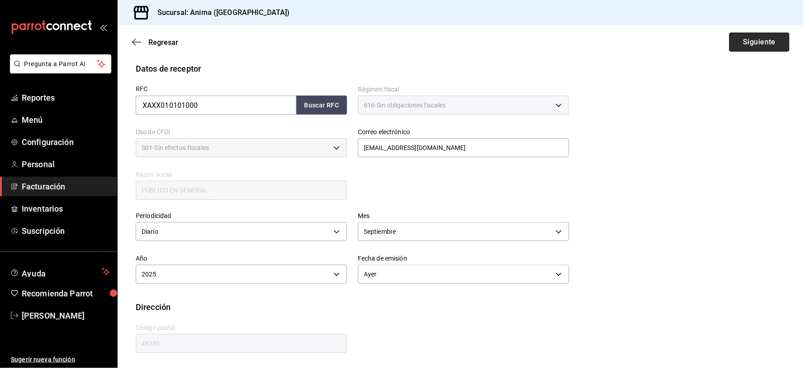
click at [744, 42] on button "Siguiente" at bounding box center [760, 42] width 60 height 19
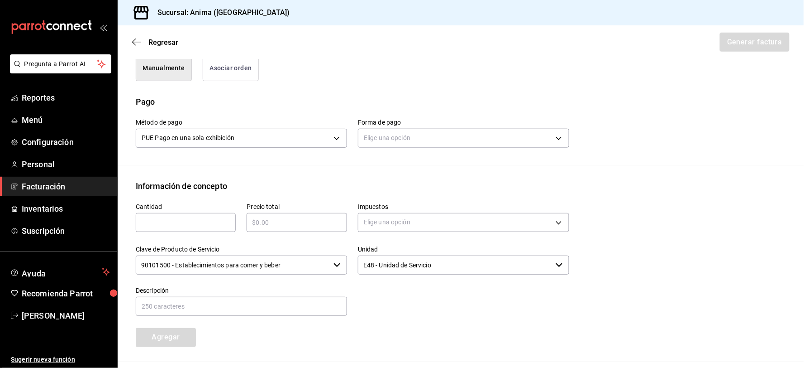
scroll to position [254, 0]
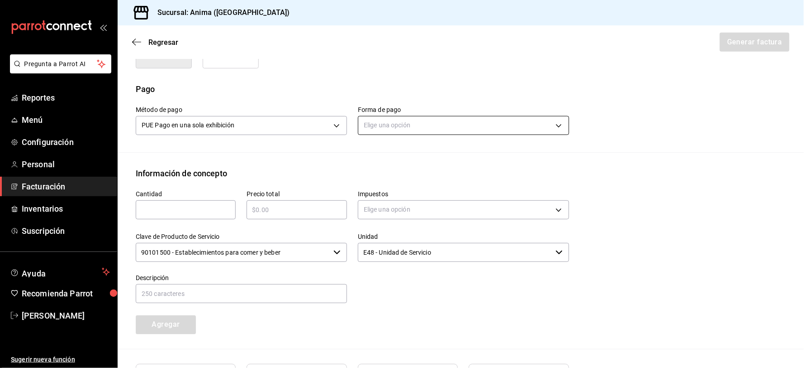
click at [418, 124] on body "Pregunta a Parrot AI Reportes Menú Configuración Personal Facturación Inventari…" at bounding box center [402, 184] width 804 height 368
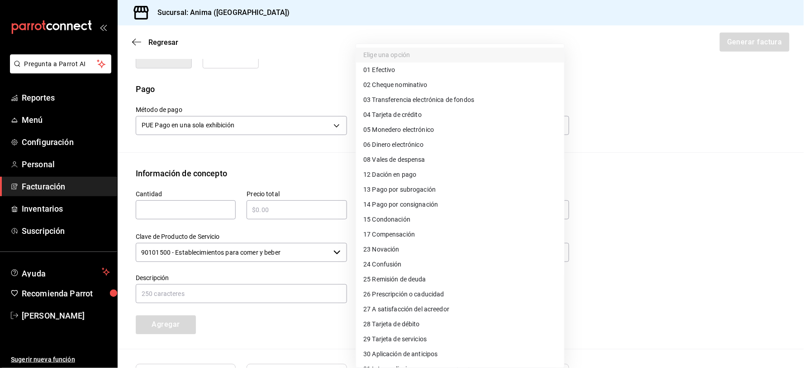
click at [407, 323] on span "28 Tarjeta de débito" at bounding box center [391, 324] width 57 height 10
type input "28"
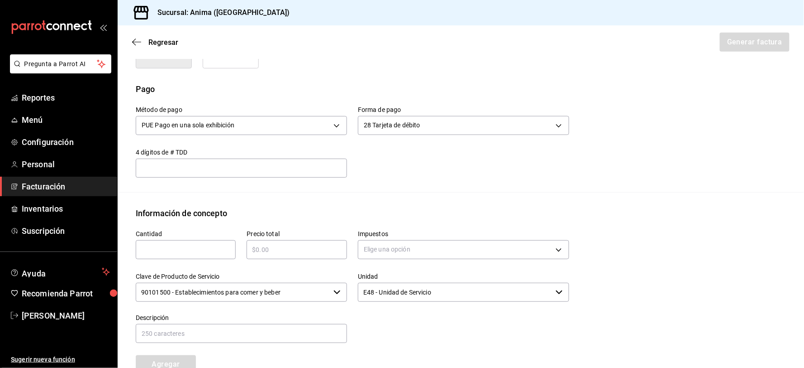
click at [187, 253] on input "text" at bounding box center [186, 249] width 100 height 11
type input "1"
type input "$386318.28"
click at [406, 254] on body "Pregunta a Parrot AI Reportes Menú Configuración Personal Facturación Inventari…" at bounding box center [402, 184] width 804 height 368
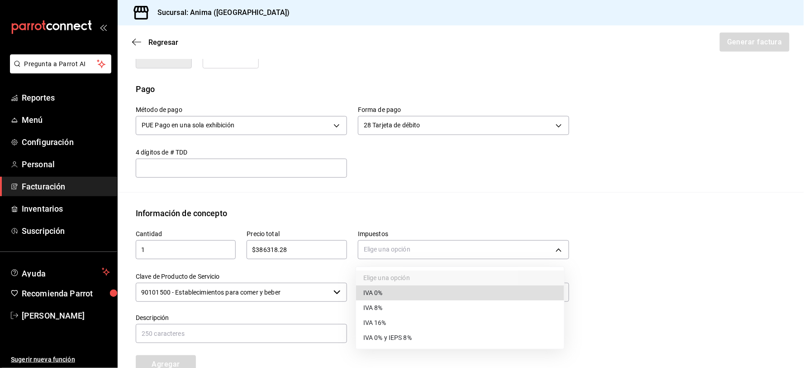
click at [379, 315] on li "IVA 16%" at bounding box center [460, 322] width 208 height 15
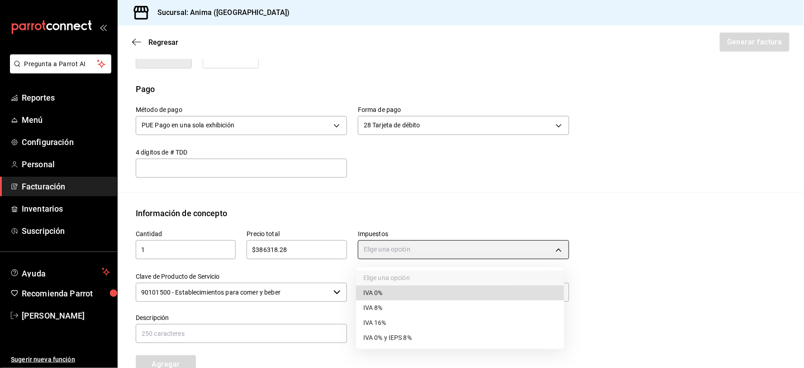
type input "IVA_16"
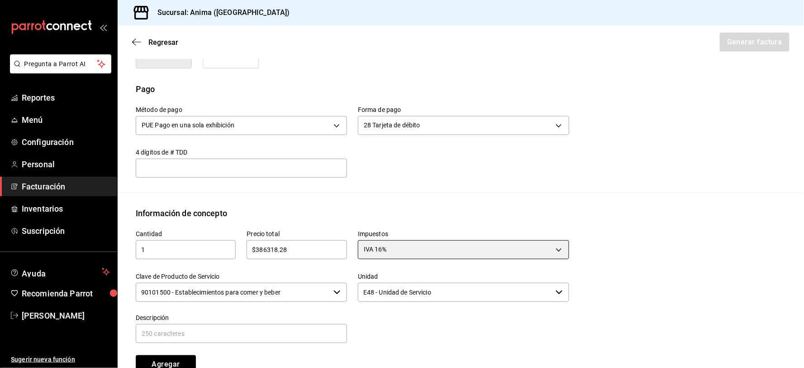
click at [290, 279] on div "Clave de Producto de Servicio 90101500 - Establecimientos para comer y beber ​" at bounding box center [241, 287] width 211 height 30
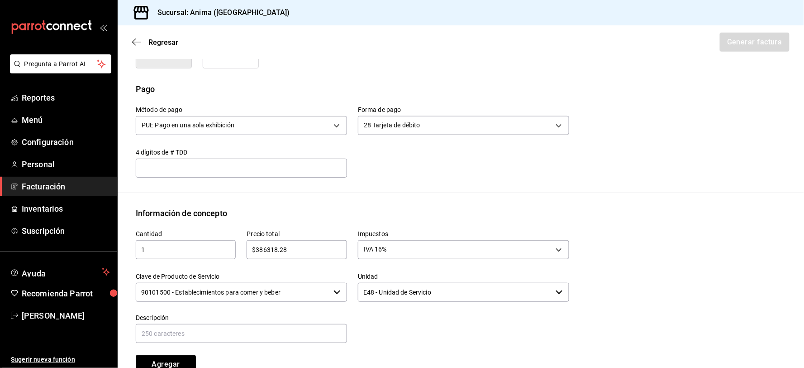
click at [287, 288] on input "90101500 - Establecimientos para comer y beber" at bounding box center [233, 291] width 194 height 19
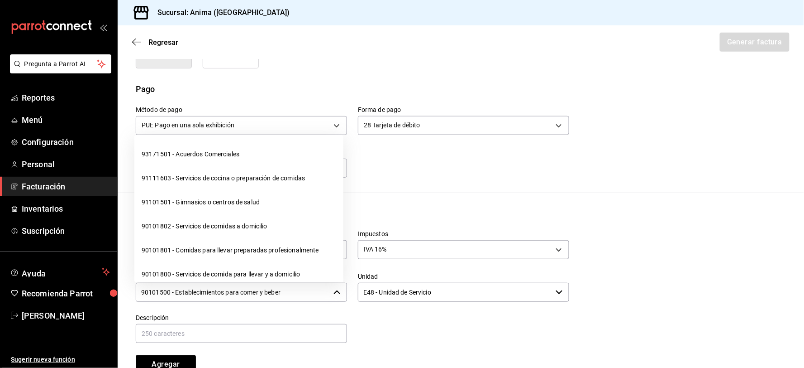
click at [287, 288] on input "90101500 - Establecimientos para comer y beber" at bounding box center [233, 291] width 194 height 19
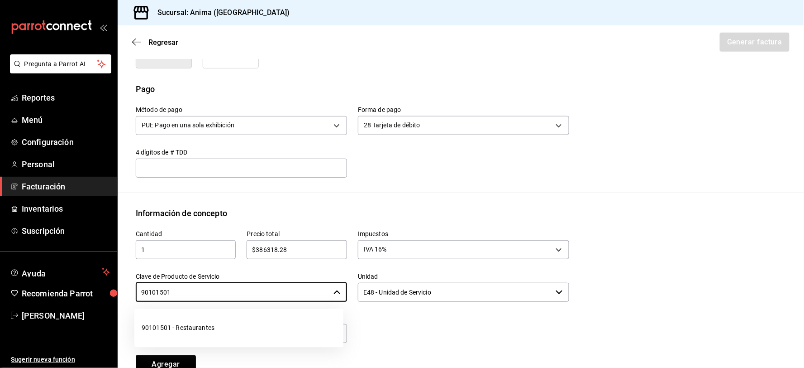
click at [266, 320] on li "90101501 - Restaurantes" at bounding box center [238, 328] width 209 height 24
type input "90101501 - Restaurantes"
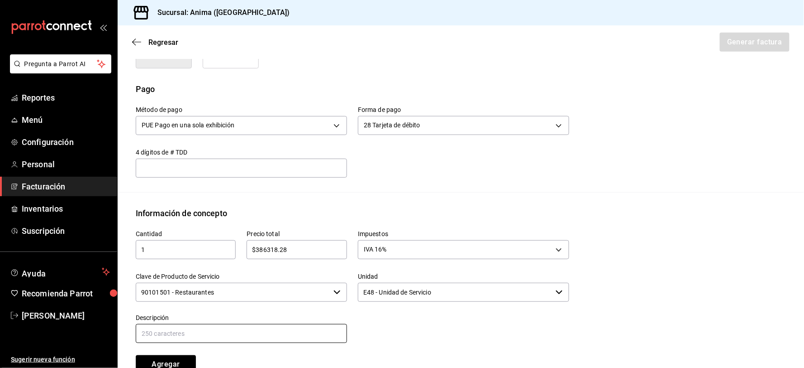
click at [222, 331] on input "text" at bounding box center [241, 333] width 211 height 19
paste input "VENTAS DEL [DATE]"
click at [186, 329] on input "VENTAS DEL [DATE]" at bounding box center [241, 333] width 211 height 19
type input "VENTAS DEL [DATE]"
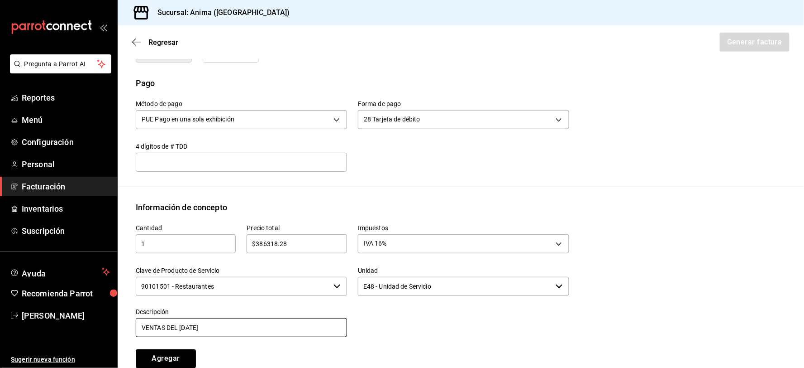
click at [136, 349] on button "Agregar" at bounding box center [166, 358] width 60 height 19
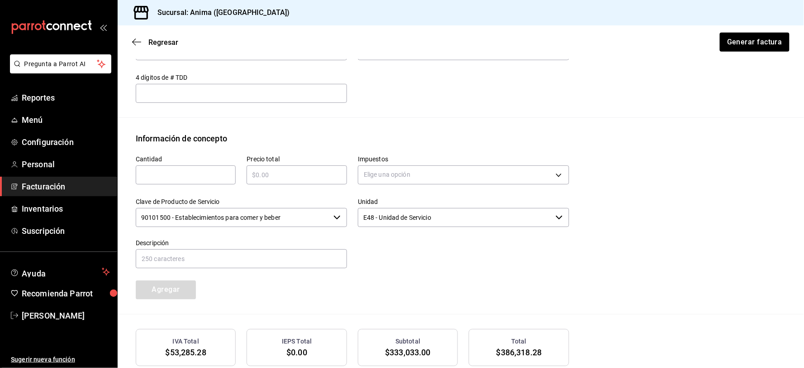
scroll to position [403, 0]
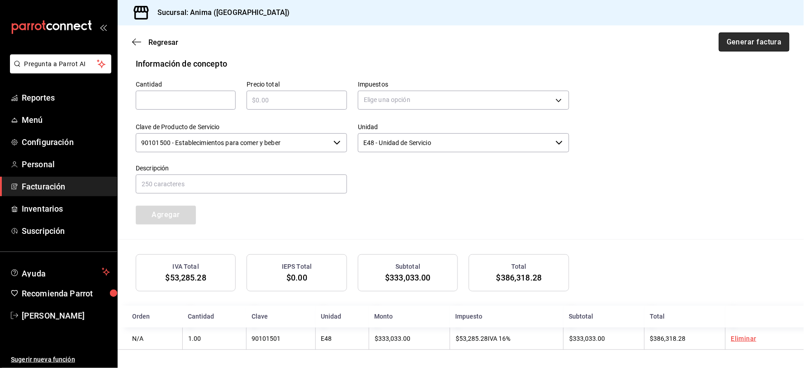
click at [745, 43] on button "Generar factura" at bounding box center [754, 42] width 71 height 19
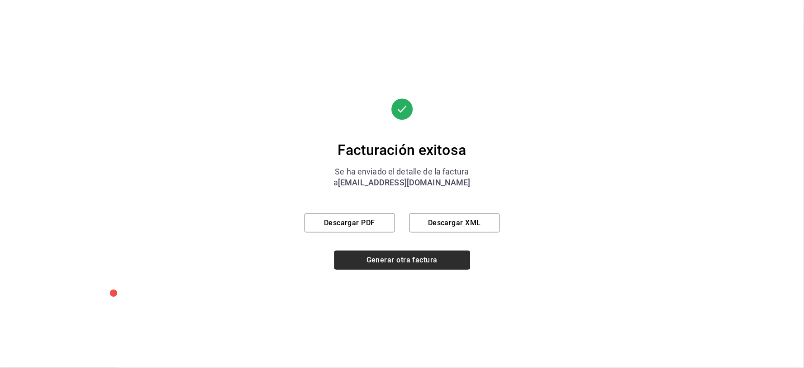
click at [420, 254] on button "Generar otra factura" at bounding box center [402, 259] width 136 height 19
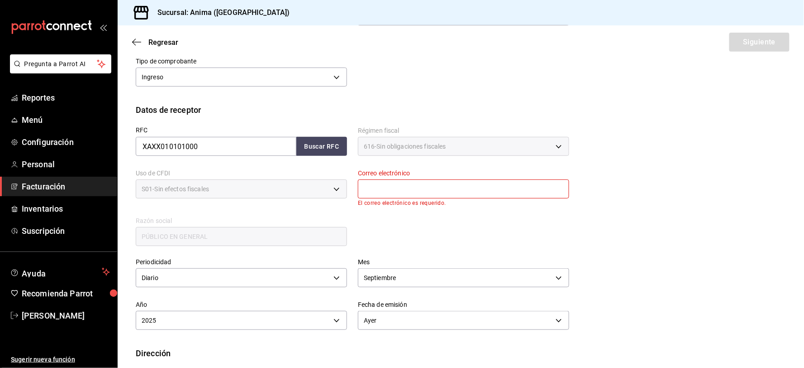
click at [377, 188] on input "text" at bounding box center [463, 188] width 211 height 19
type input "[EMAIL_ADDRESS][DOMAIN_NAME]"
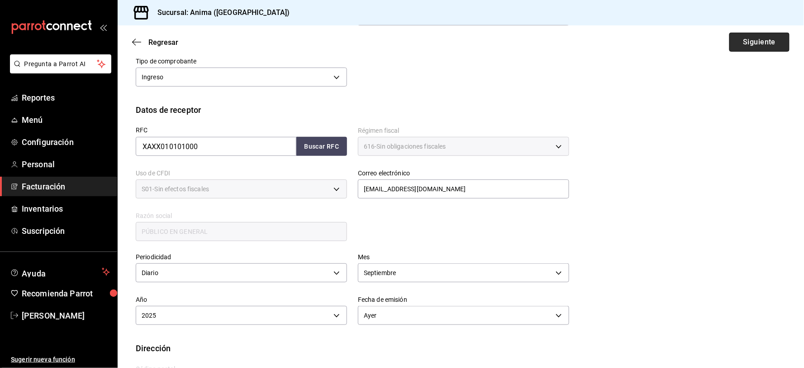
click at [743, 39] on button "Siguiente" at bounding box center [760, 42] width 60 height 19
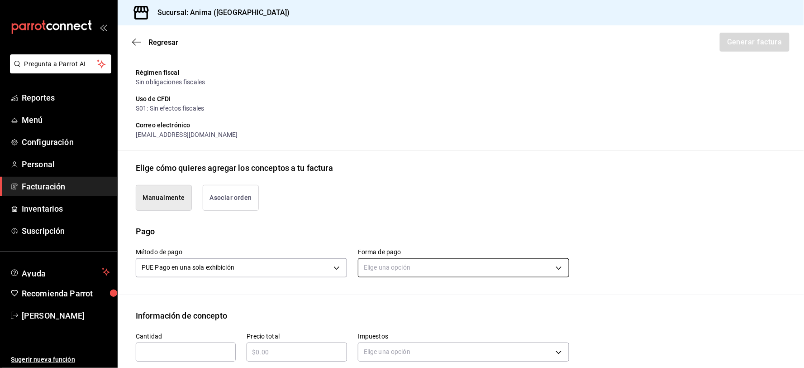
click at [404, 263] on body "Pregunta a Parrot AI Reportes Menú Configuración Personal Facturación Inventari…" at bounding box center [402, 184] width 804 height 368
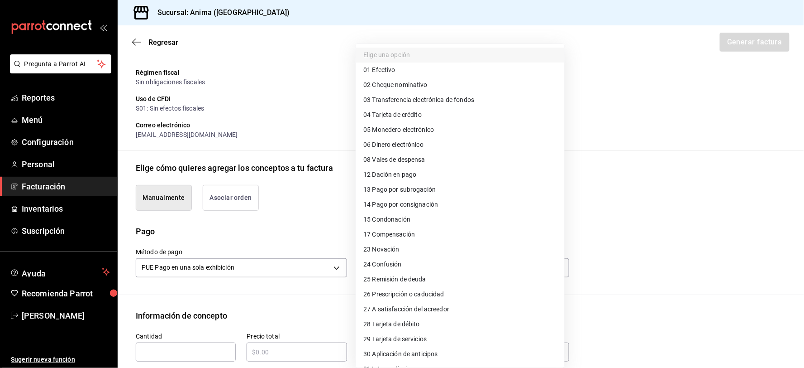
click at [423, 115] on li "04 Tarjeta de crédito" at bounding box center [460, 114] width 208 height 15
type input "04"
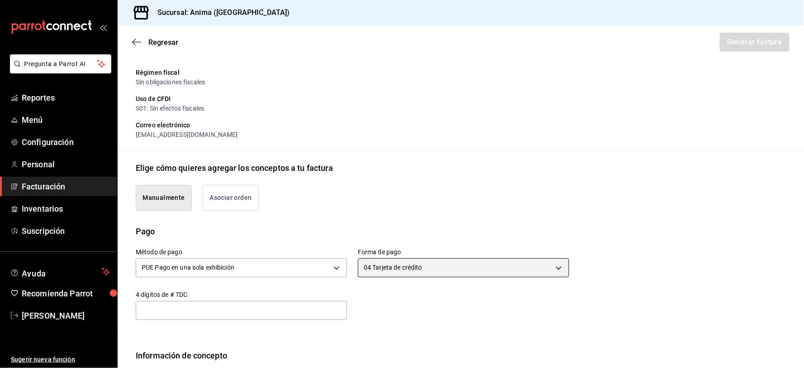
scroll to position [363, 0]
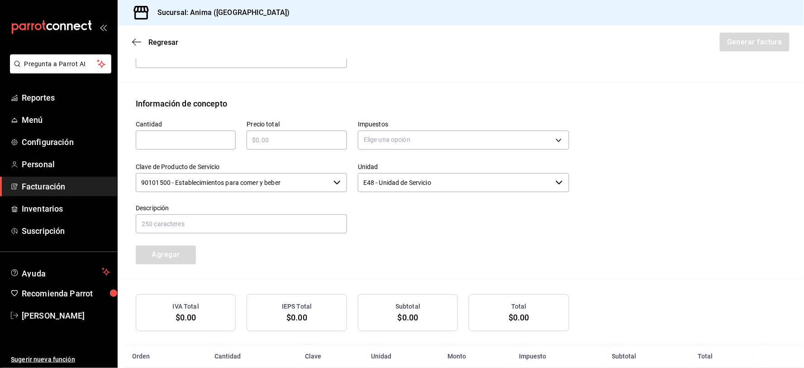
click at [180, 139] on input "text" at bounding box center [186, 139] width 100 height 11
type input "1"
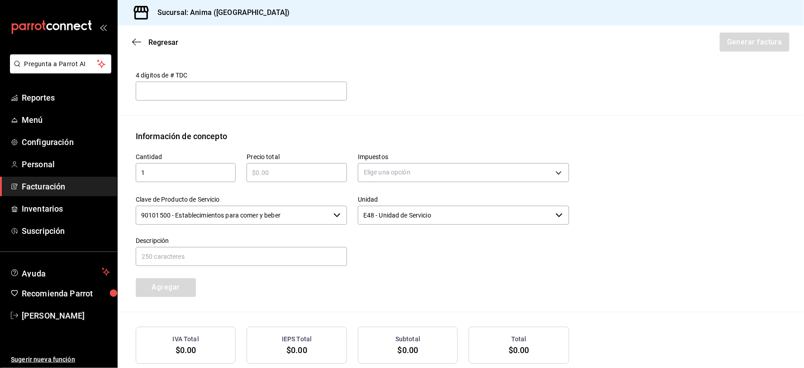
scroll to position [313, 0]
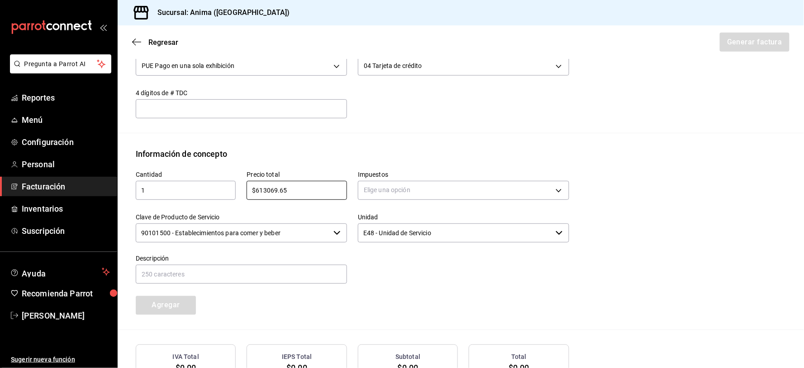
type input "$613069.65"
click at [385, 195] on body "Pregunta a Parrot AI Reportes Menú Configuración Personal Facturación Inventari…" at bounding box center [402, 184] width 804 height 368
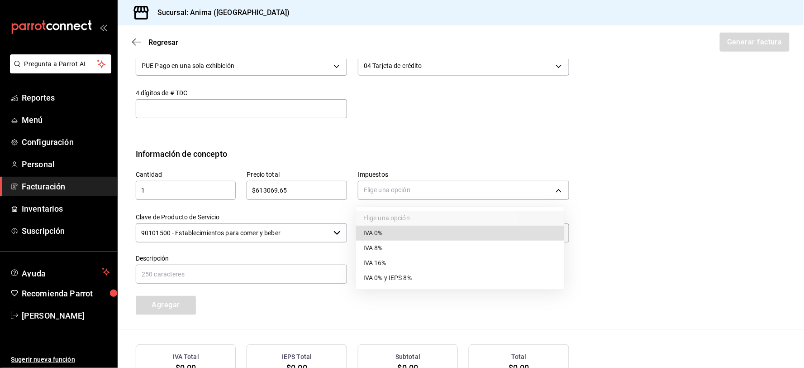
click at [390, 258] on li "IVA 16%" at bounding box center [460, 262] width 208 height 15
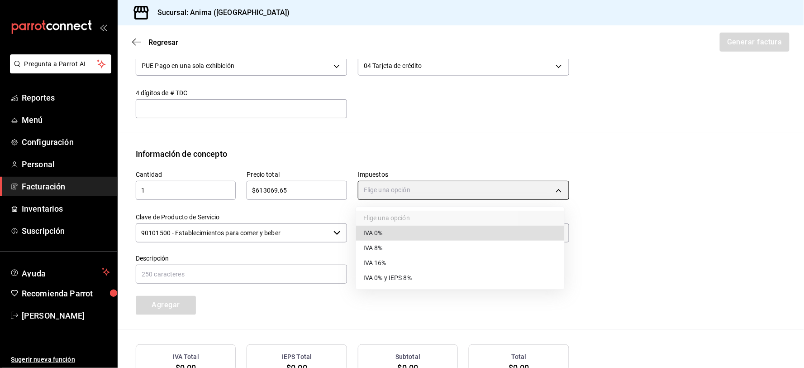
type input "IVA_16"
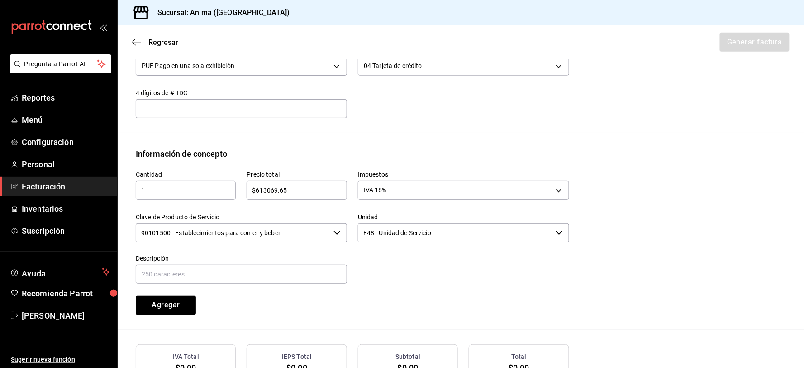
click at [220, 241] on input "90101500 - Establecimientos para comer y beber" at bounding box center [233, 232] width 194 height 19
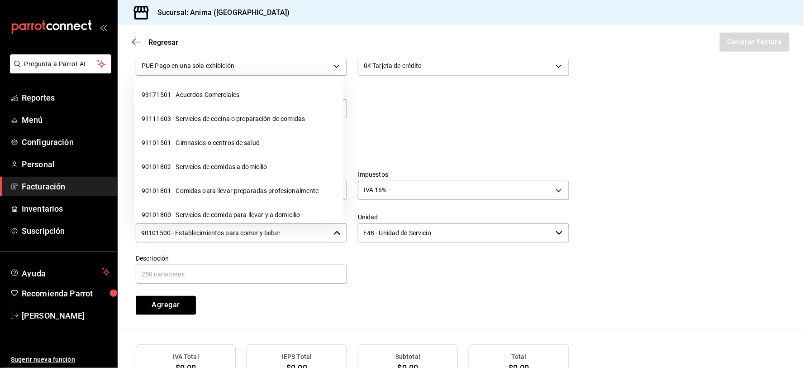
click at [218, 238] on input "90101500 - Establecimientos para comer y beber" at bounding box center [233, 232] width 194 height 19
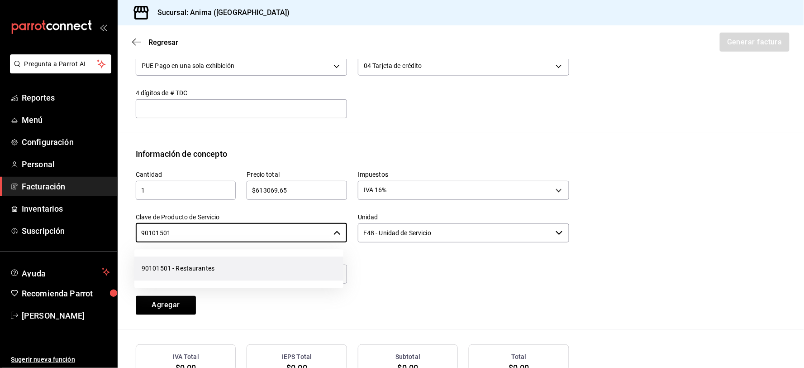
click at [214, 279] on li "90101501 - Restaurantes" at bounding box center [238, 268] width 209 height 24
type input "90101501 - Restaurantes"
click at [215, 268] on input "text" at bounding box center [241, 273] width 211 height 19
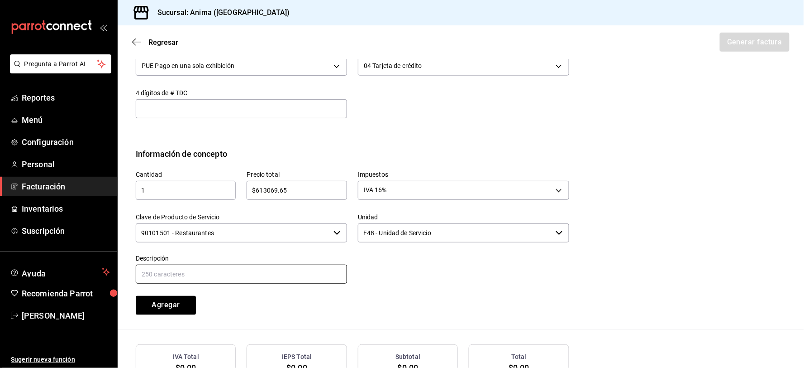
paste input "VENTAS DEL [DATE]"
click at [186, 271] on input "VENTAS DEL [DATE]" at bounding box center [241, 273] width 211 height 19
type input "VENTAS DEL [DATE]"
click at [136, 296] on button "Agregar" at bounding box center [166, 305] width 60 height 19
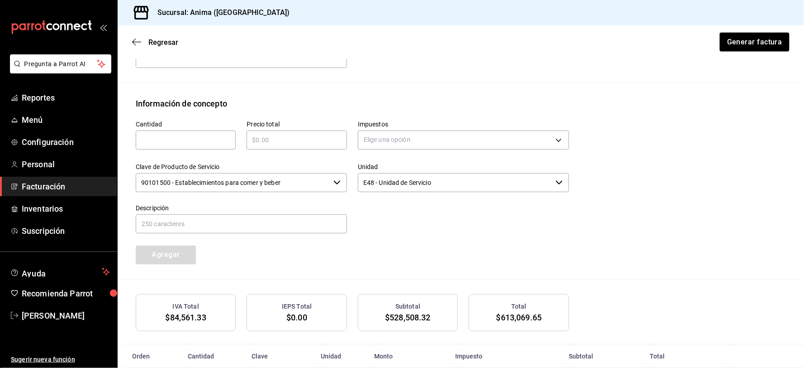
scroll to position [403, 0]
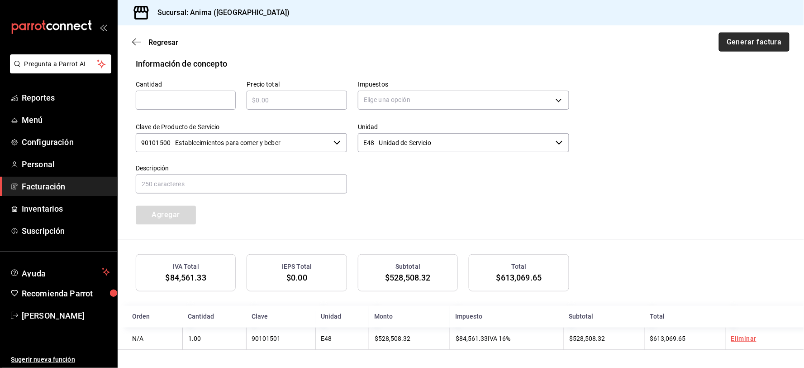
click at [740, 47] on button "Generar factura" at bounding box center [754, 42] width 71 height 19
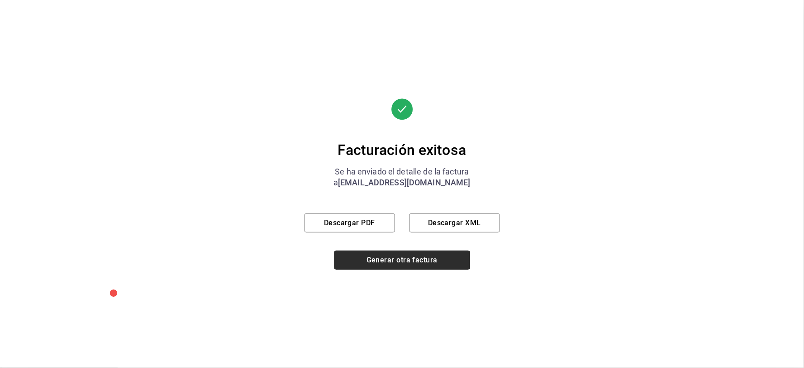
click at [387, 262] on button "Generar otra factura" at bounding box center [402, 259] width 136 height 19
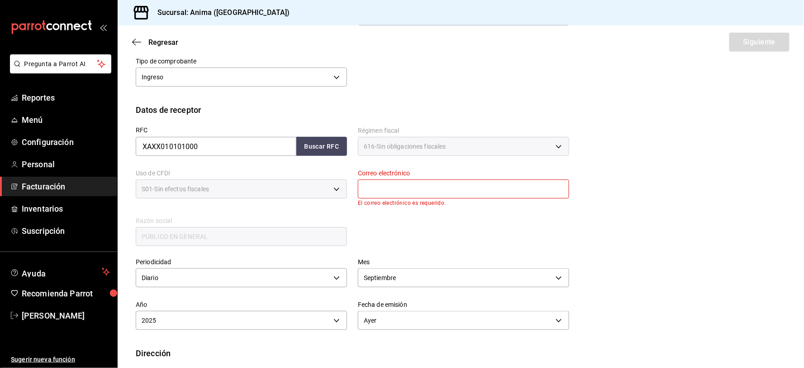
click at [419, 187] on input "text" at bounding box center [463, 188] width 211 height 19
type input "[EMAIL_ADDRESS][DOMAIN_NAME]"
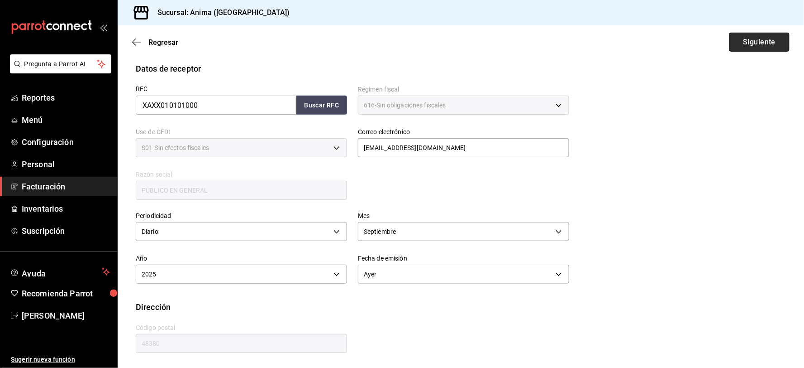
click at [744, 38] on button "Siguiente" at bounding box center [760, 42] width 60 height 19
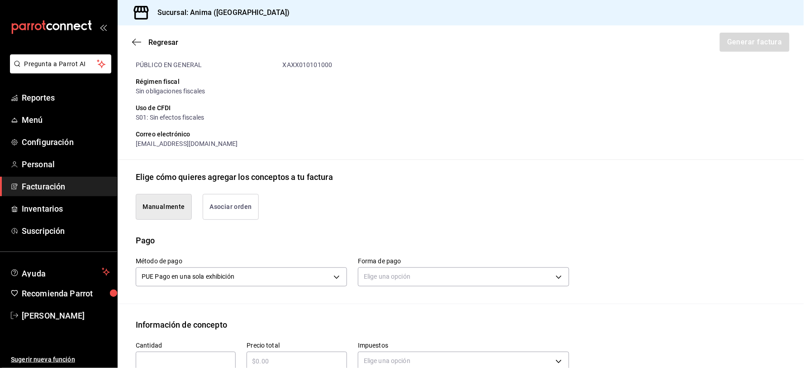
scroll to position [153, 0]
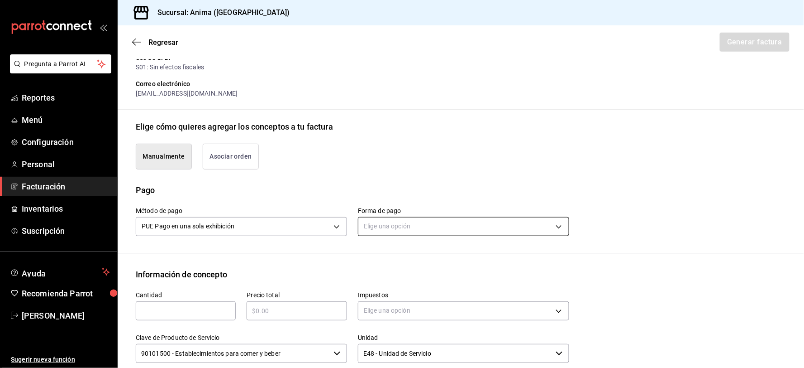
click at [412, 229] on body "Pregunta a Parrot AI Reportes Menú Configuración Personal Facturación Inventari…" at bounding box center [402, 184] width 804 height 368
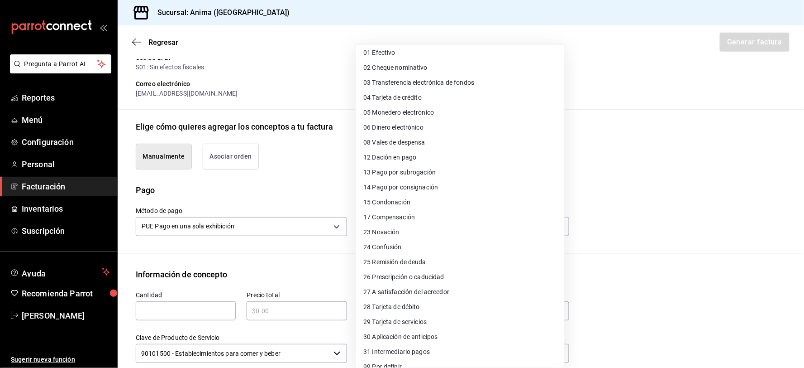
scroll to position [27, 0]
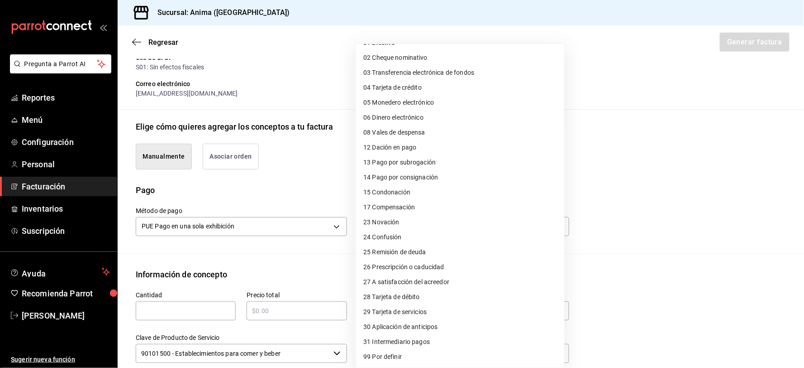
click at [401, 295] on span "28 Tarjeta de débito" at bounding box center [391, 297] width 57 height 10
type input "28"
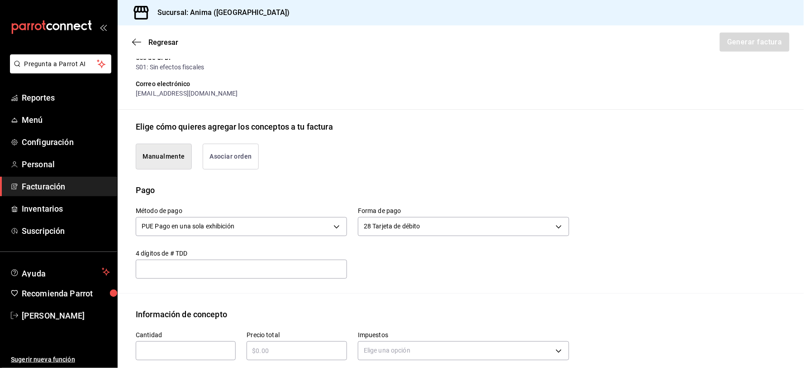
click at [177, 346] on input "text" at bounding box center [186, 350] width 100 height 11
type input "1"
type input "$330522.7"
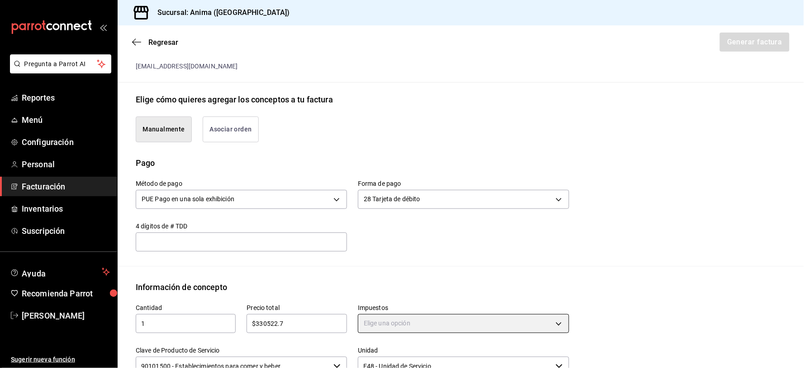
scroll to position [354, 0]
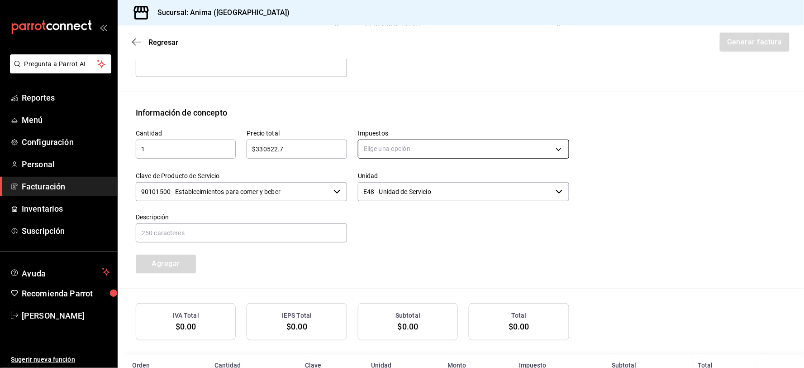
click at [436, 149] on body "Pregunta a Parrot AI Reportes Menú Configuración Personal Facturación Inventari…" at bounding box center [402, 184] width 804 height 368
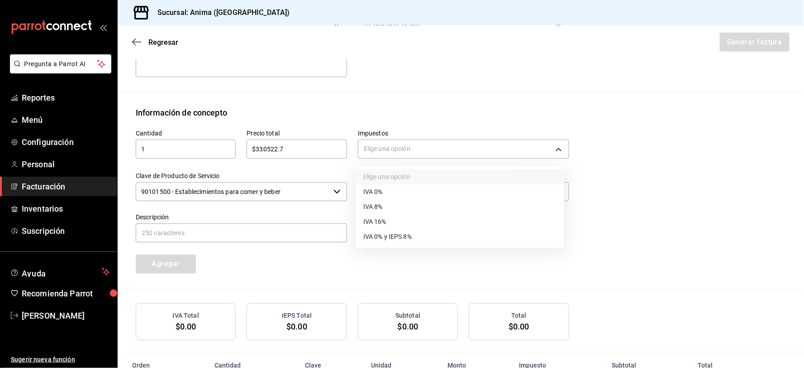
click at [395, 222] on li "IVA 16%" at bounding box center [460, 221] width 208 height 15
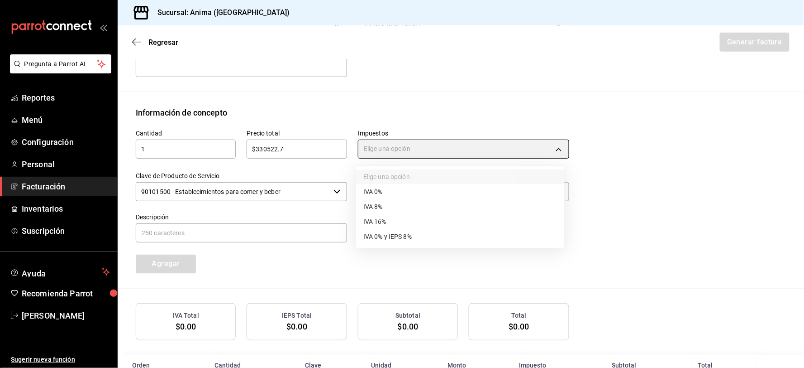
type input "IVA_16"
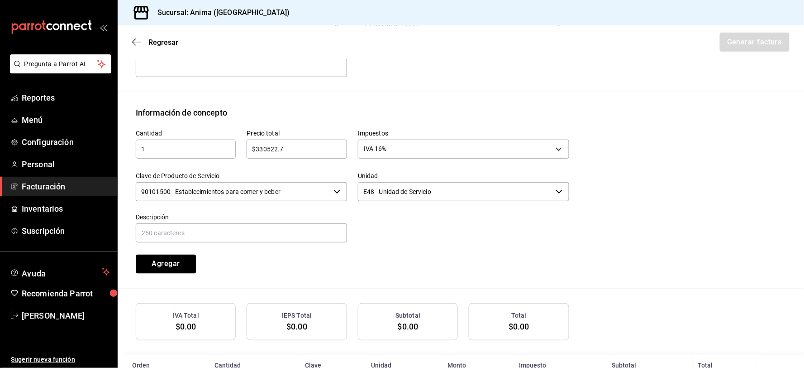
click at [238, 196] on input "90101500 - Establecimientos para comer y beber" at bounding box center [233, 191] width 194 height 19
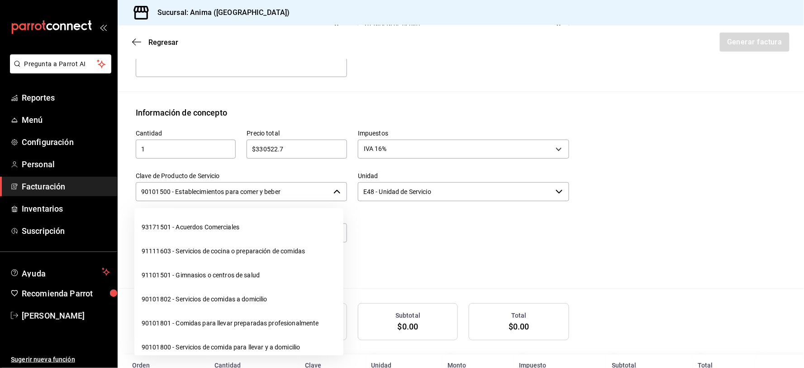
click at [238, 196] on input "90101500 - Establecimientos para comer y beber" at bounding box center [233, 191] width 194 height 19
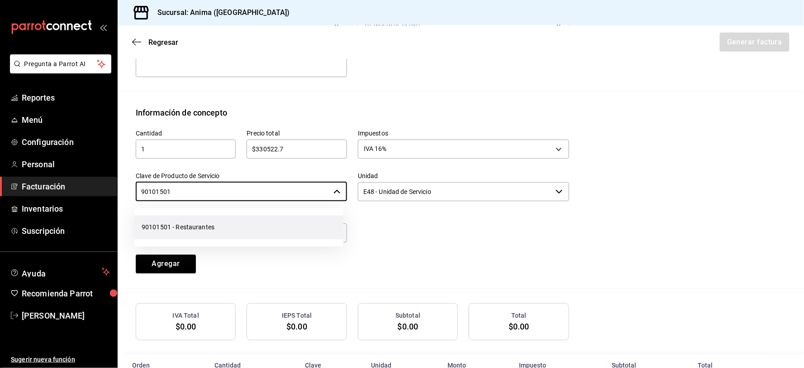
click at [212, 228] on li "90101501 - Restaurantes" at bounding box center [238, 227] width 209 height 24
type input "90101501 - Restaurantes"
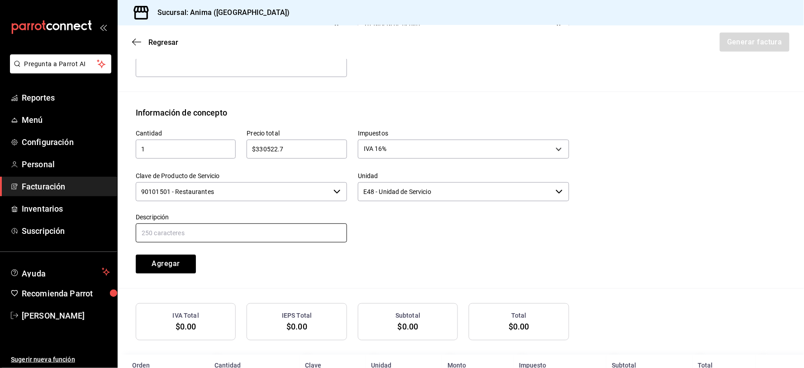
click at [211, 228] on input "text" at bounding box center [241, 232] width 211 height 19
paste input "VENTAS DEL [DATE]"
click at [187, 231] on input "VENTAS DEL [DATE]" at bounding box center [241, 232] width 211 height 19
type input "VENTAS DEL [DATE]"
click at [136, 254] on button "Agregar" at bounding box center [166, 263] width 60 height 19
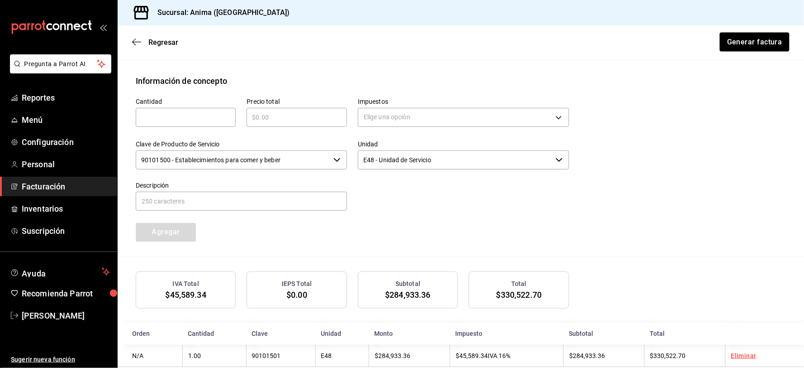
scroll to position [403, 0]
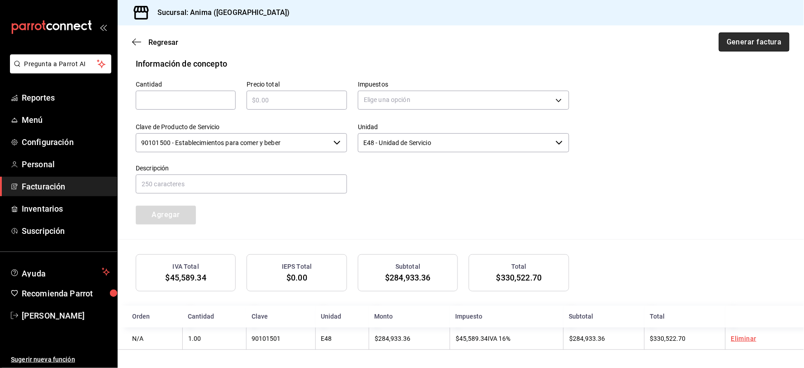
click at [749, 38] on button "Generar factura" at bounding box center [754, 42] width 71 height 19
